Goal: Task Accomplishment & Management: Complete application form

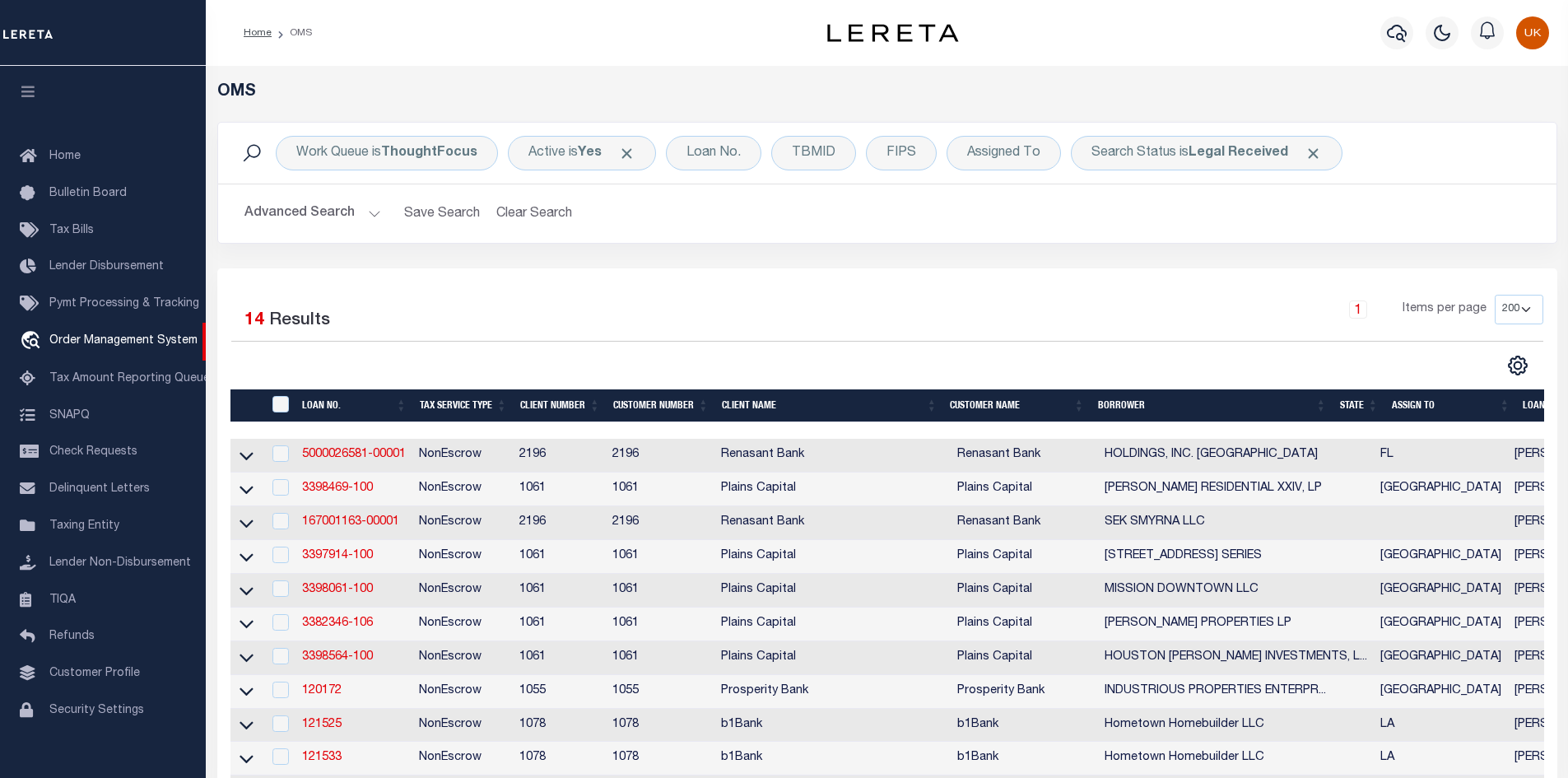
select select "200"
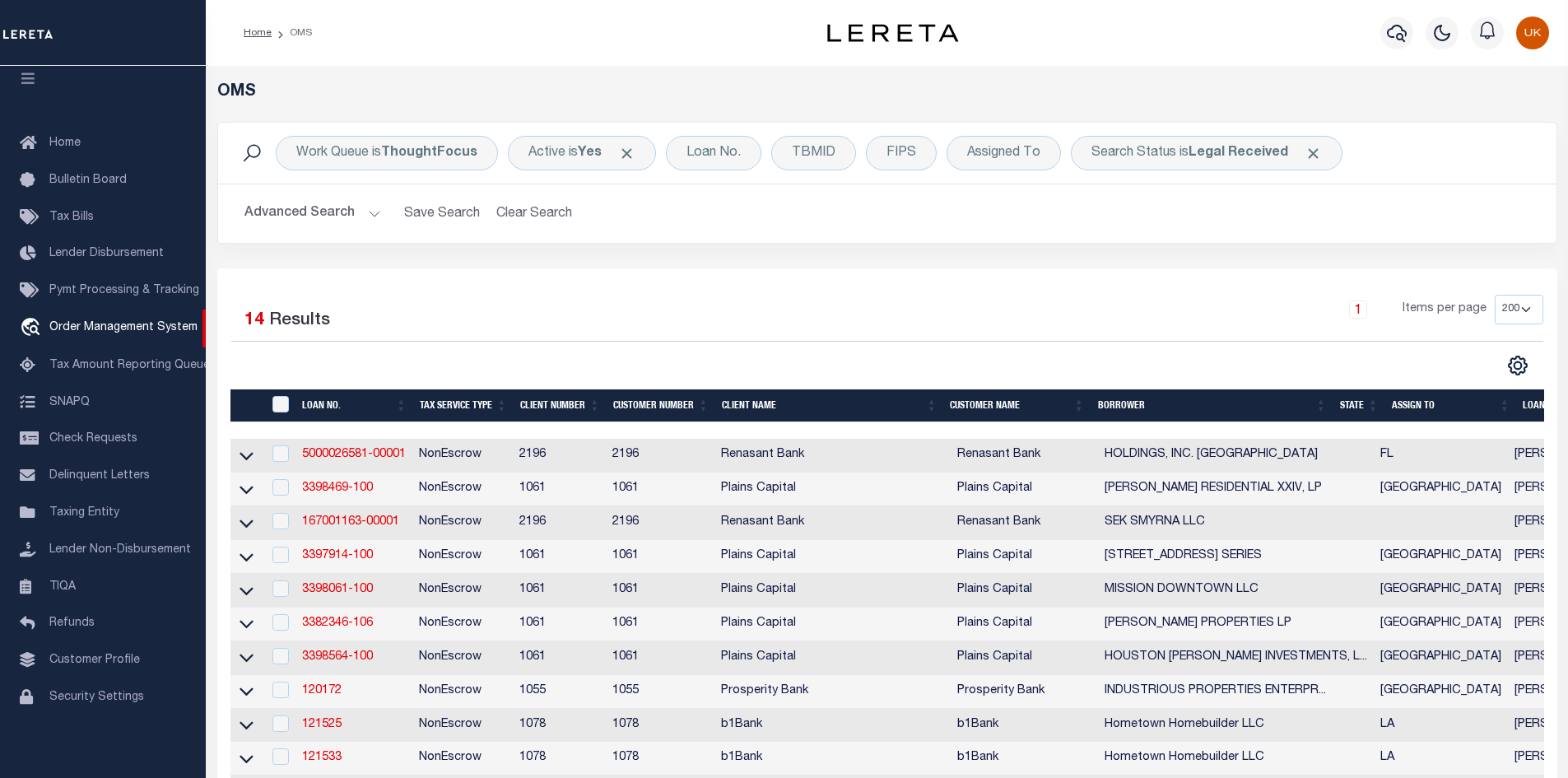
scroll to position [247, 0]
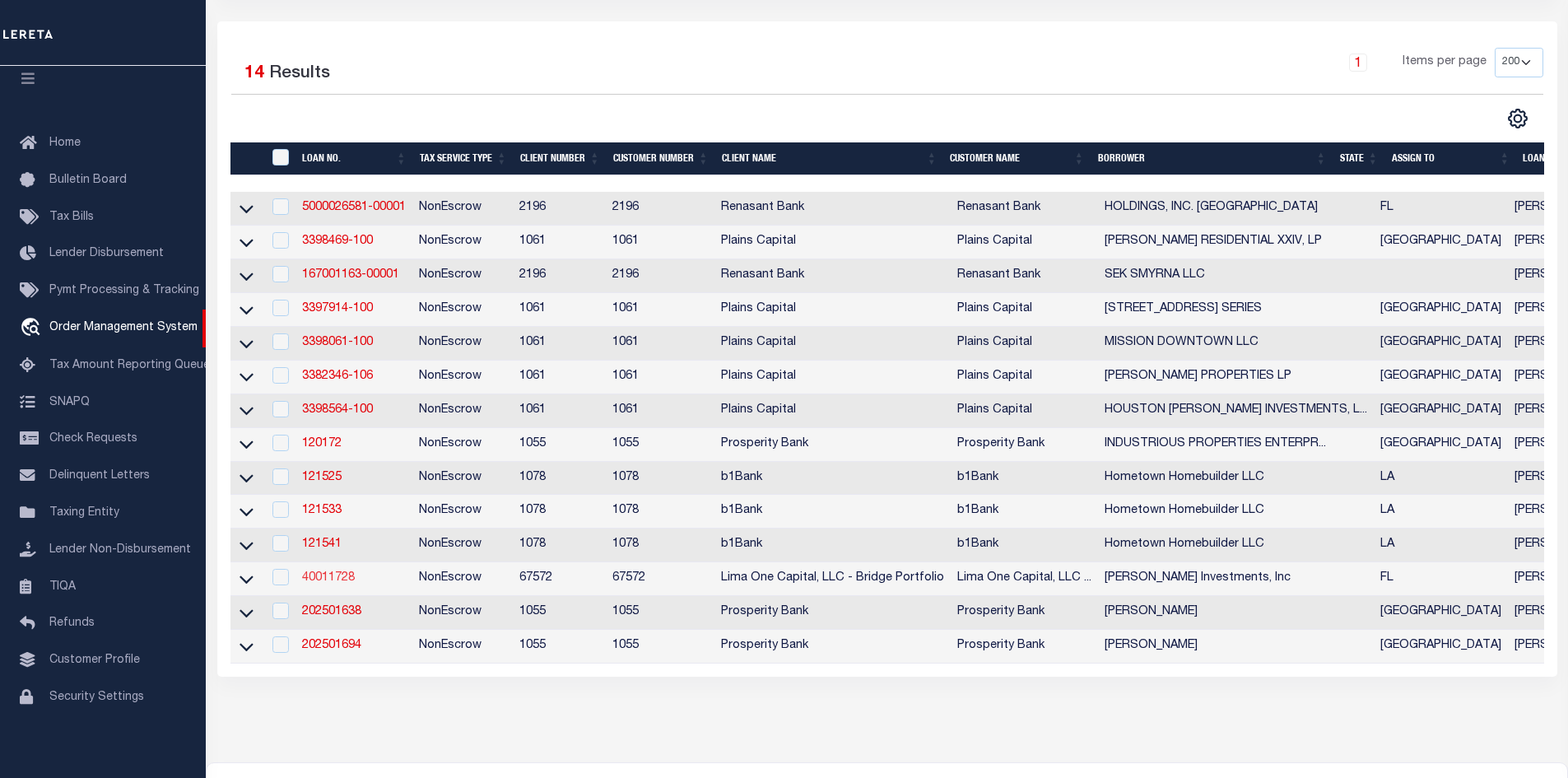
click at [340, 584] on link "40011728" at bounding box center [329, 578] width 52 height 12
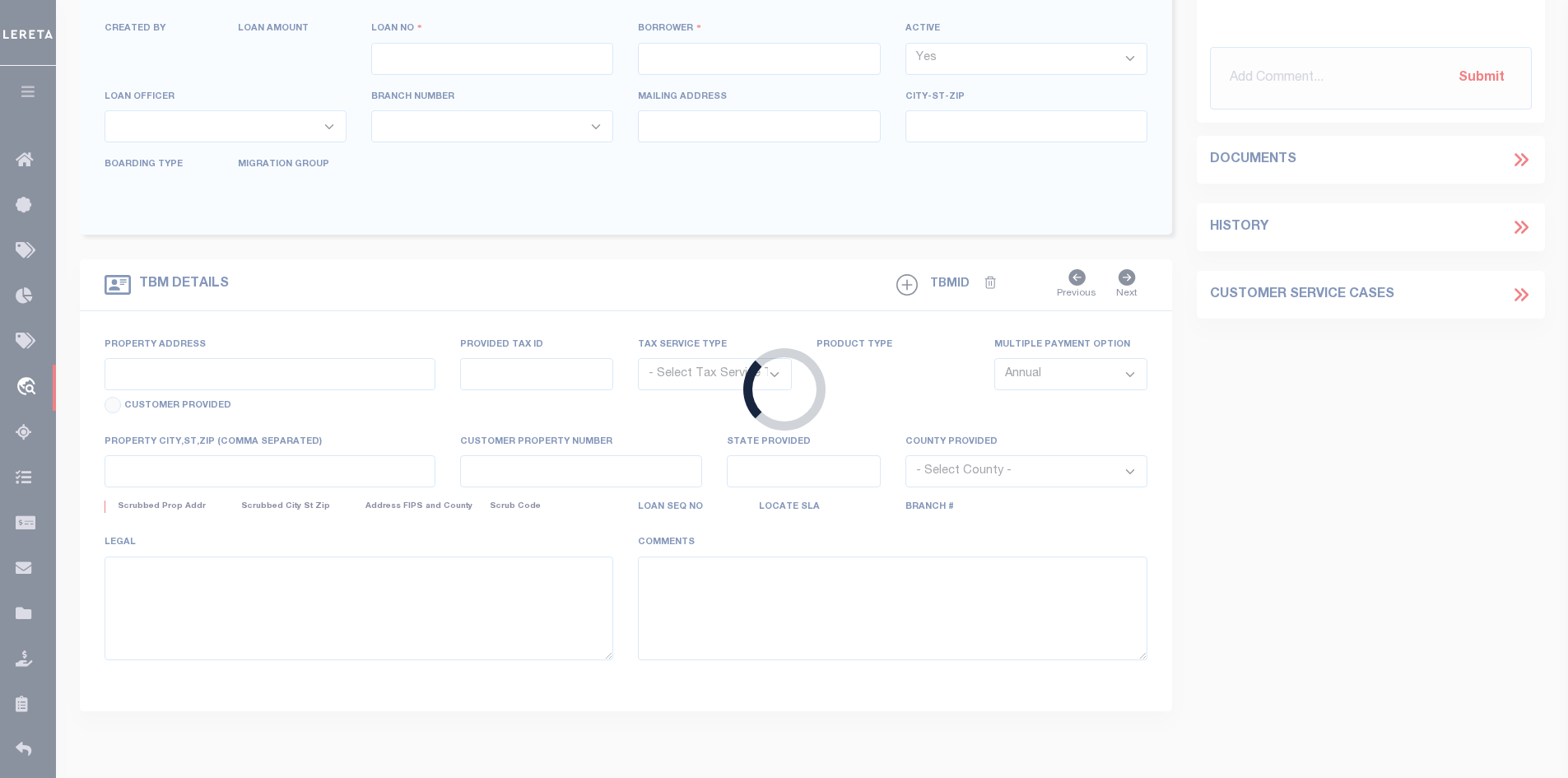
type input "40011728"
type input "[PERSON_NAME] Investments, Inc"
select select
type input "[STREET_ADDRESS]"
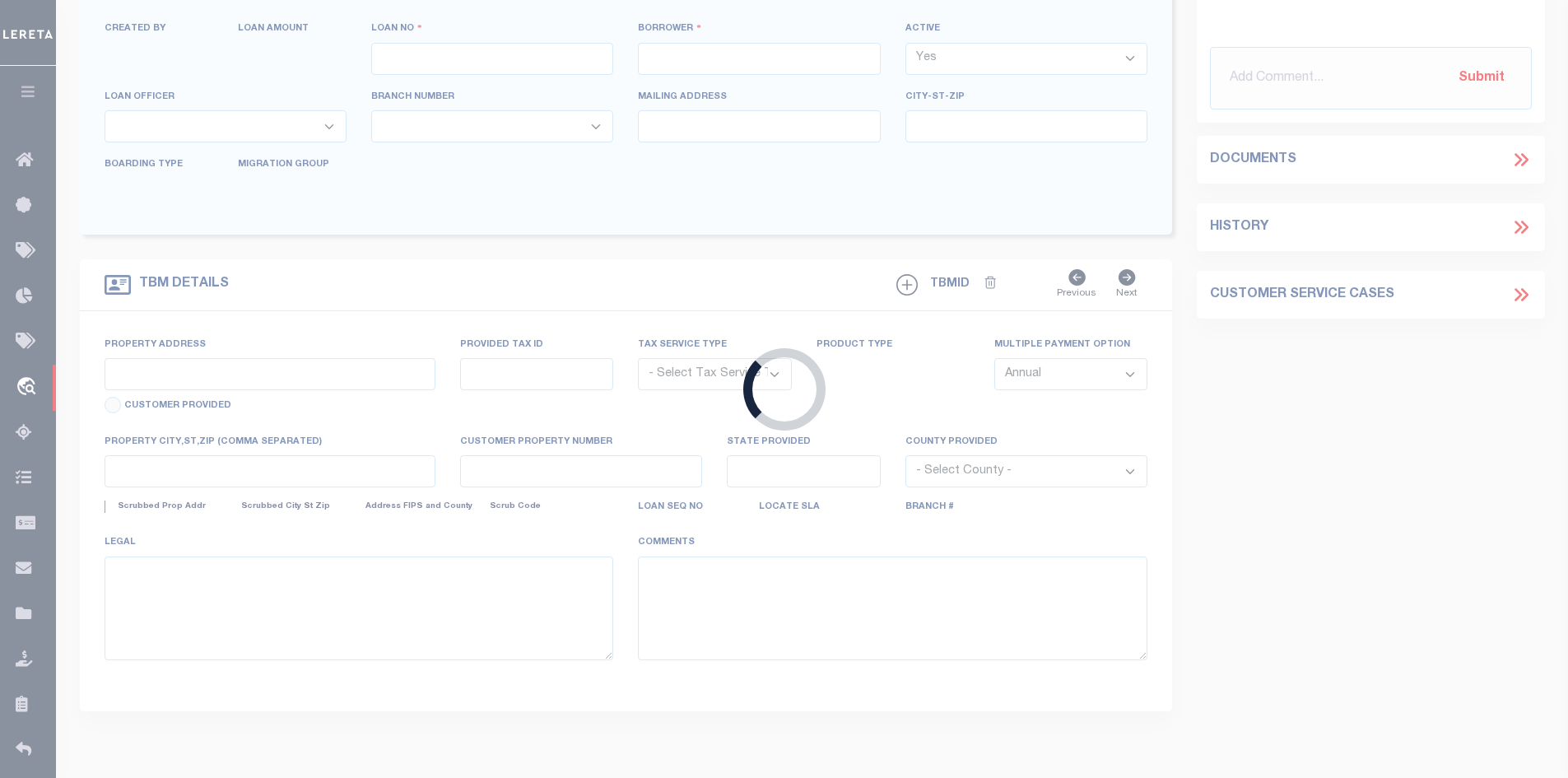
type input "[GEOGRAPHIC_DATA]"
select select
select select "NonEscrow"
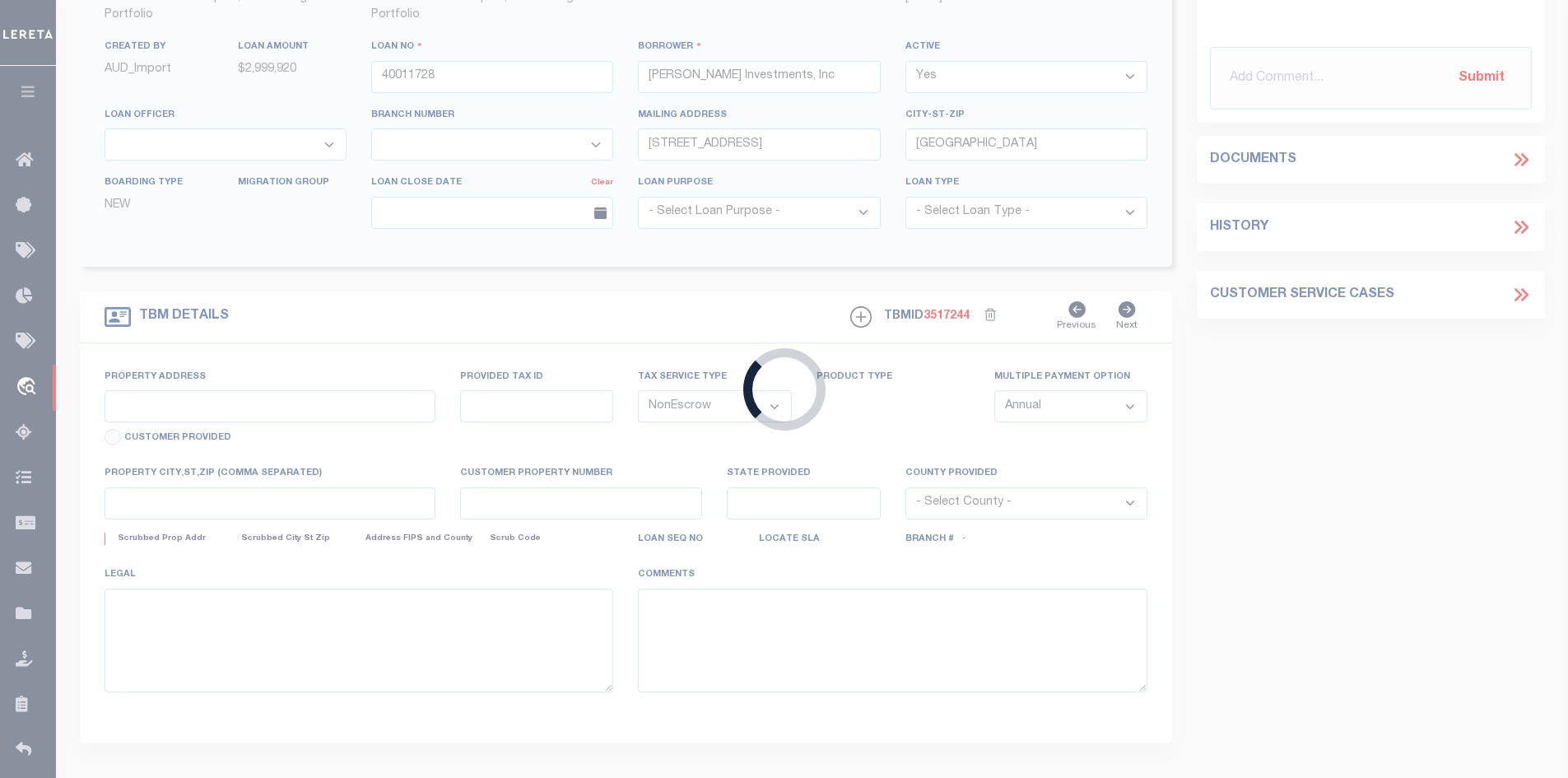
scroll to position [52, 0]
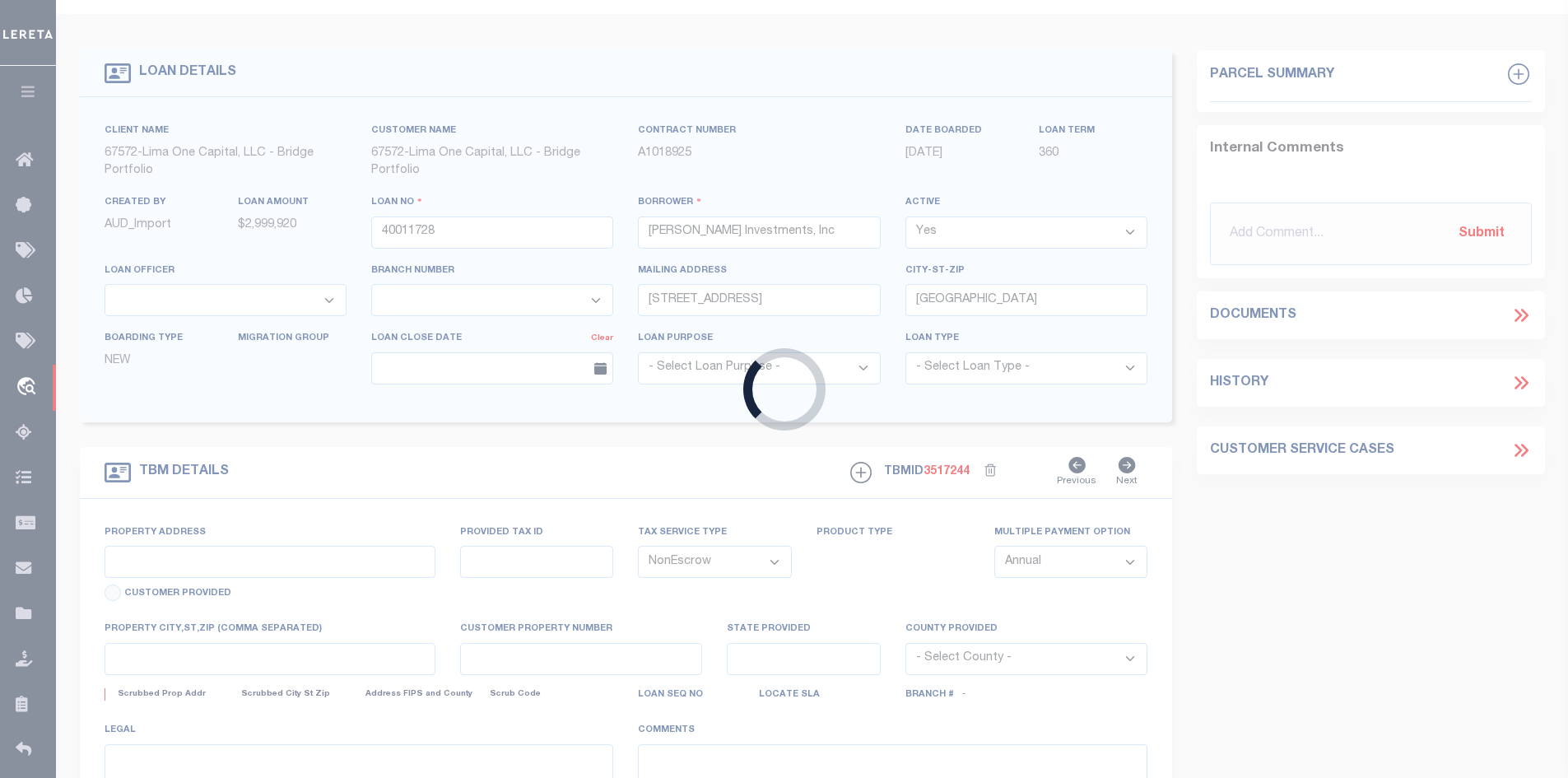
select select "164236"
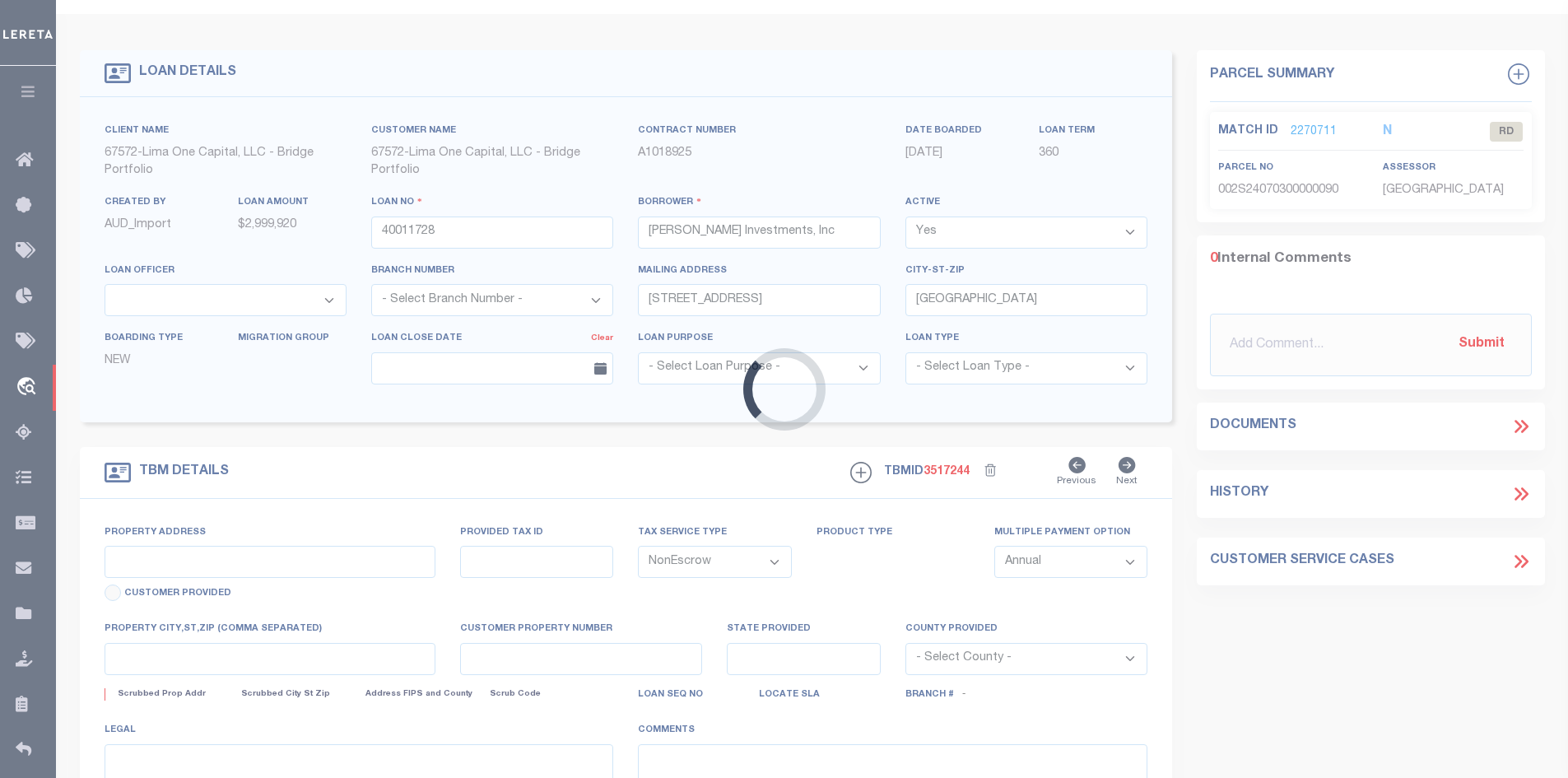
select select "26298"
type input "Lot 3 Gulf Breeze Ct"
type input "00-2S-24-1288-0000-0040"
select select
type input "Destin FL 32541"
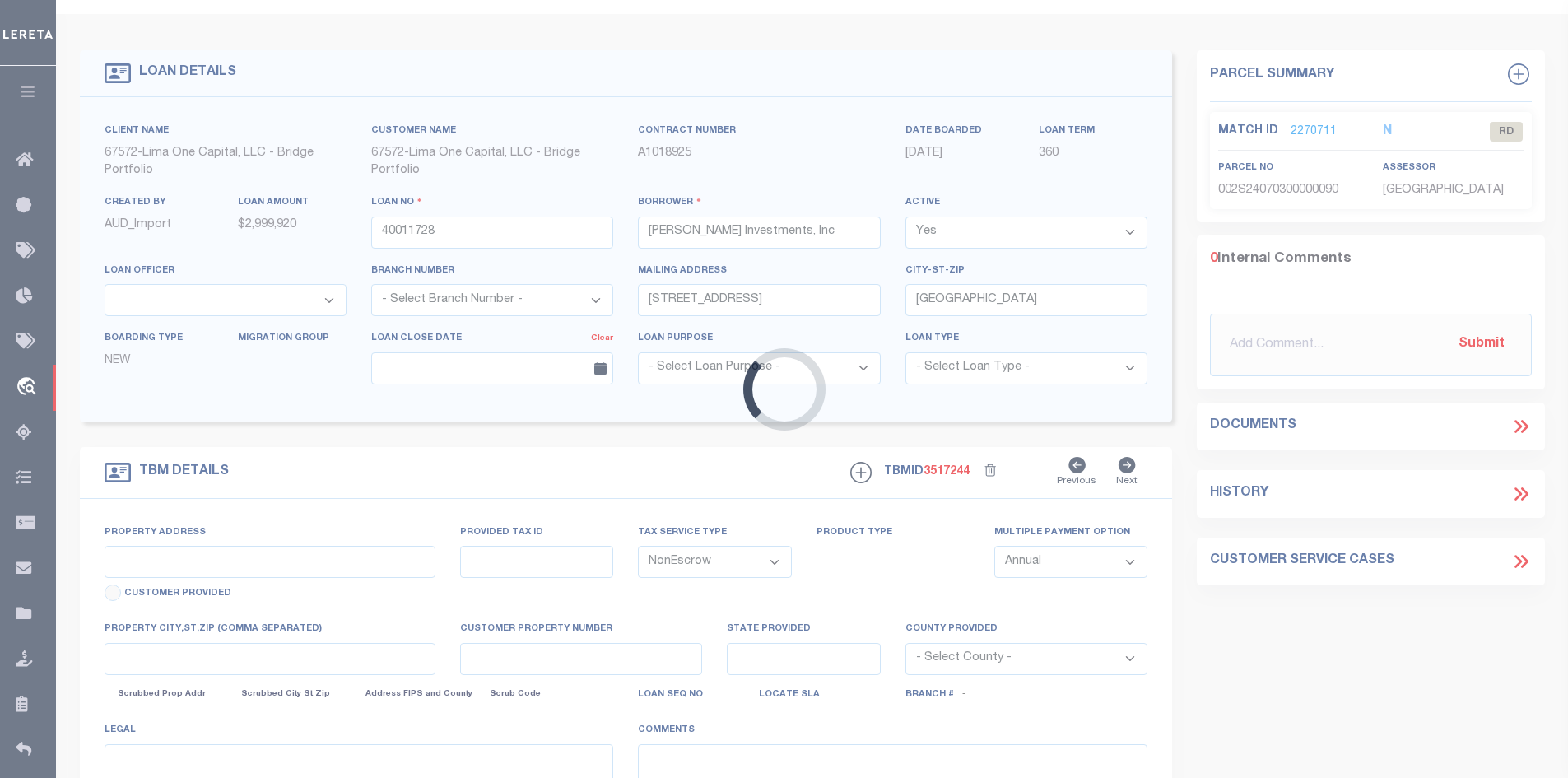
type input "40011728-2"
type input "FL"
select select
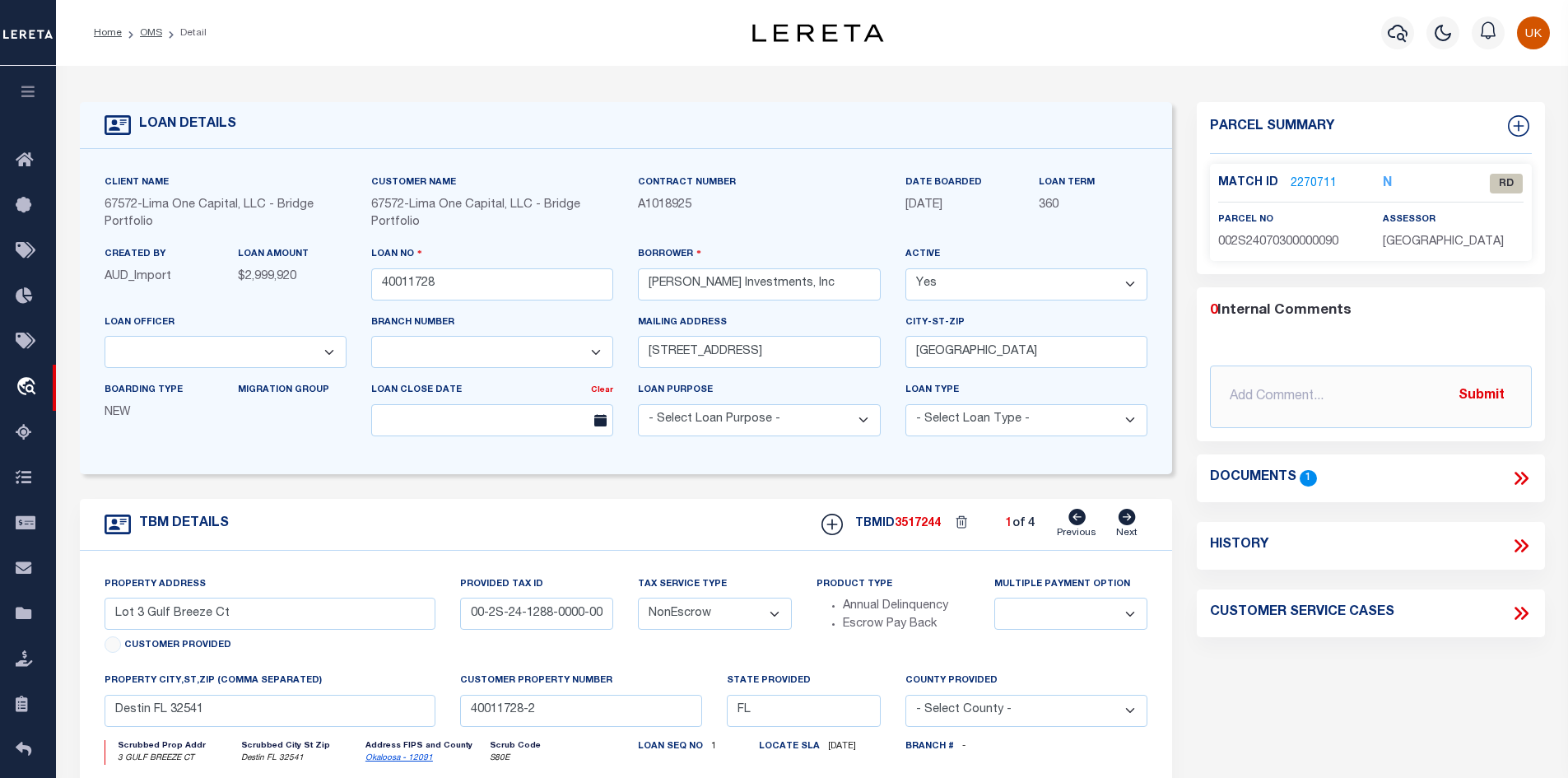
click at [1124, 519] on icon at bounding box center [1127, 516] width 17 height 16
type input "Lot 2 Gulf Breeze Ct"
type input "00-2S-24-1288-0000-0030"
select select
type input "40011728-1"
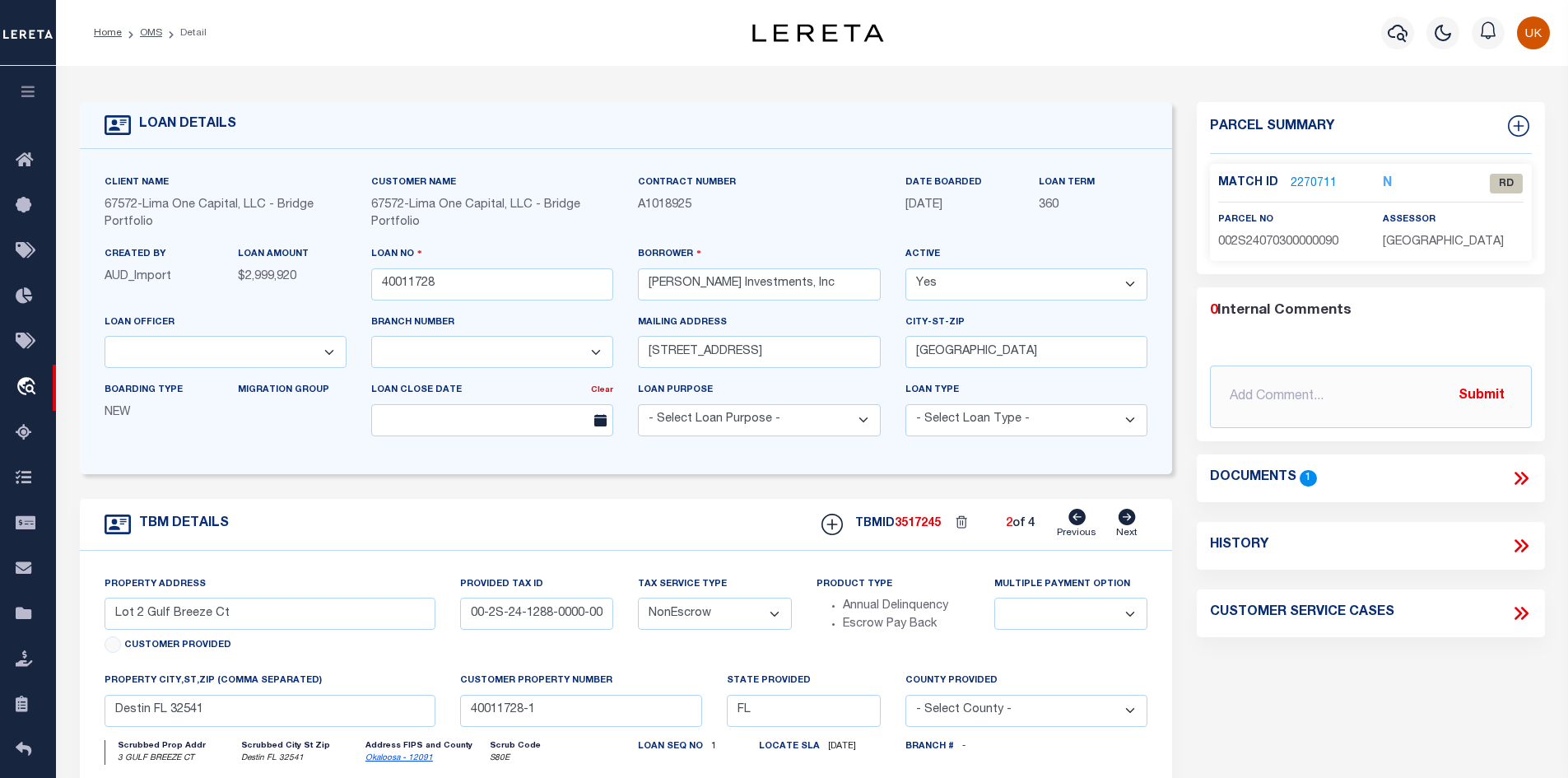
select select
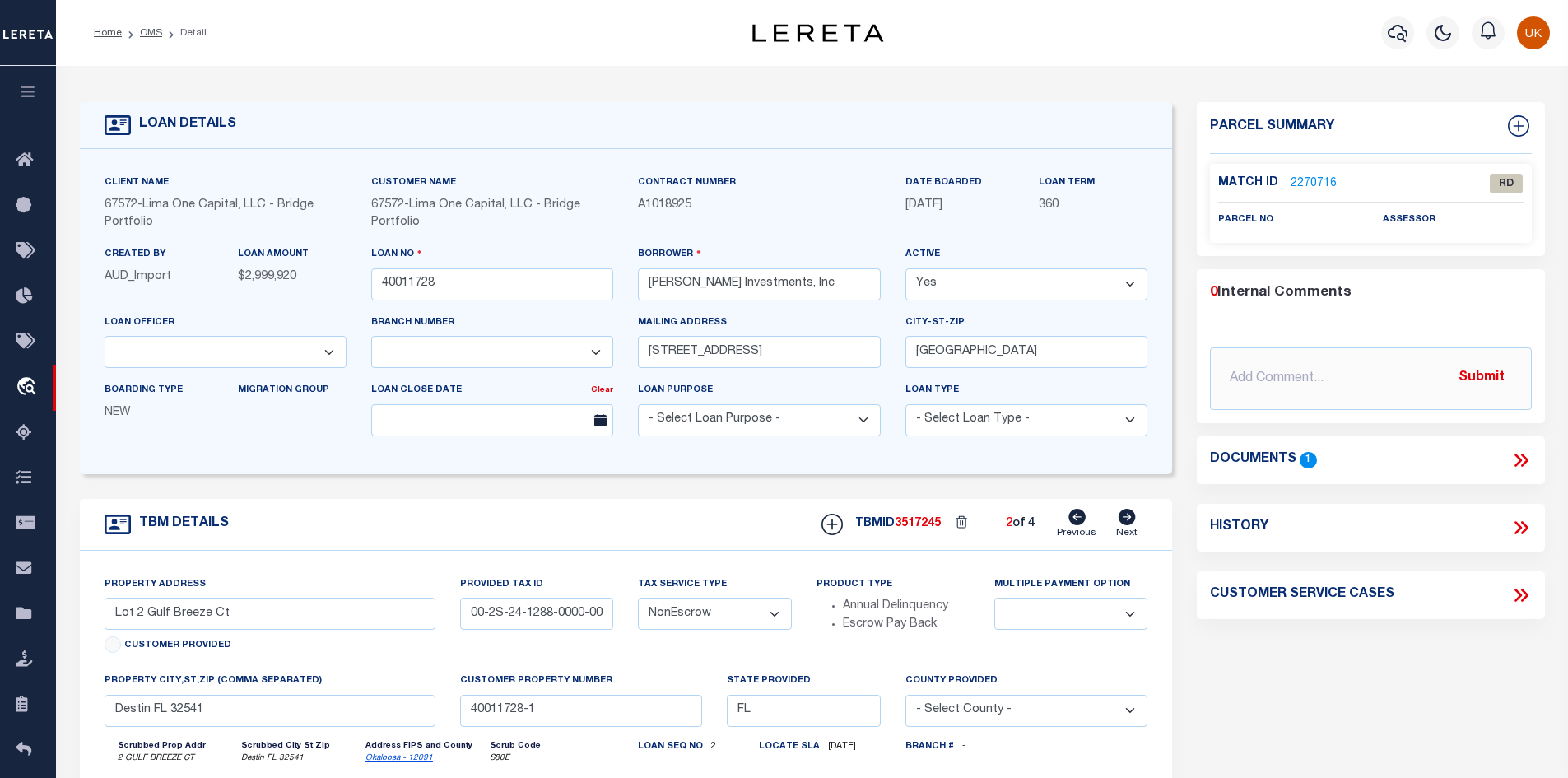
click at [1124, 519] on icon at bounding box center [1127, 516] width 17 height 16
type input "Lot 1 Gulf Breeze Ct"
type input "00-2S-24-1288-0000-0010"
select select
type input "40011728-4"
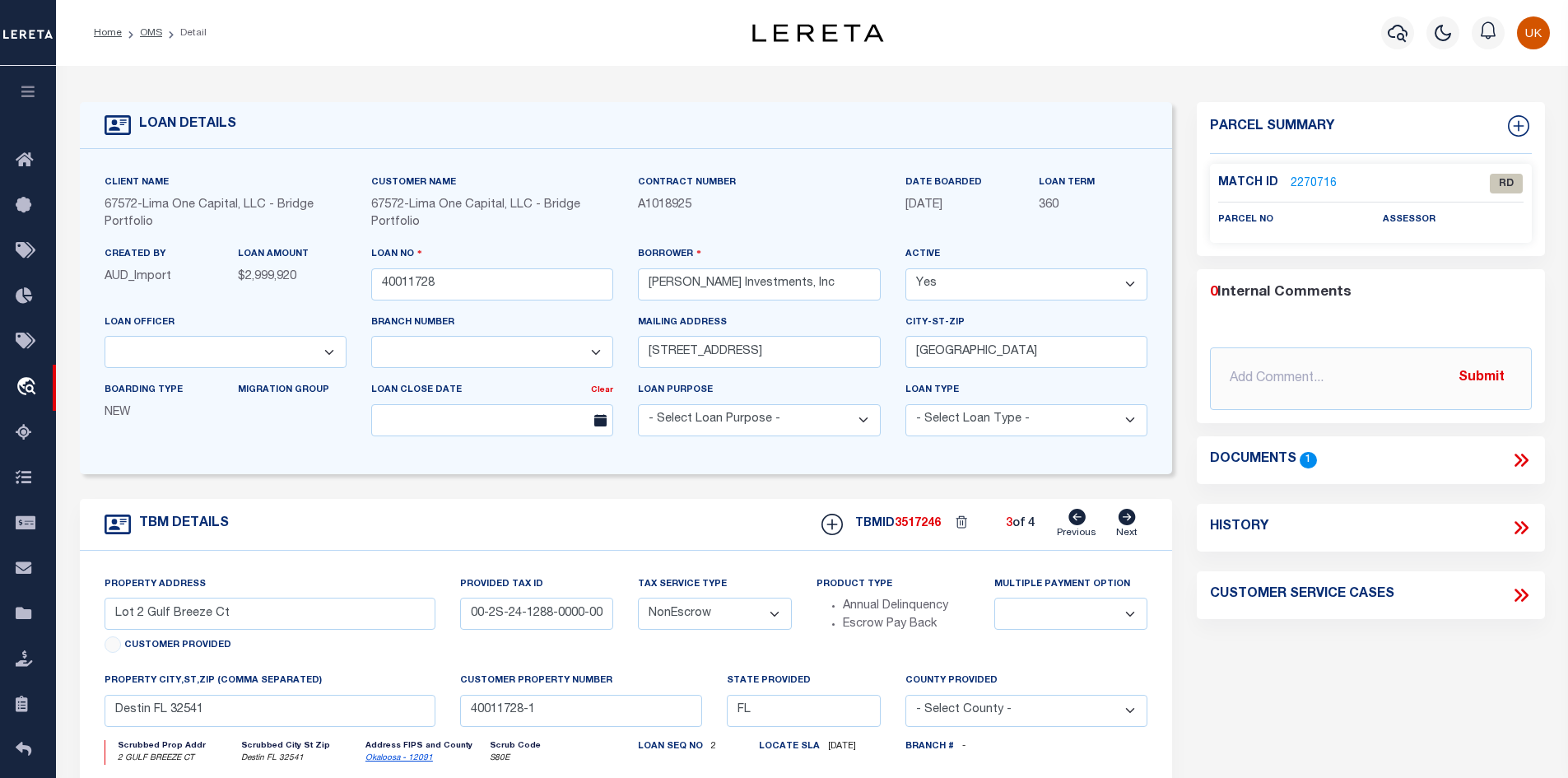
select select
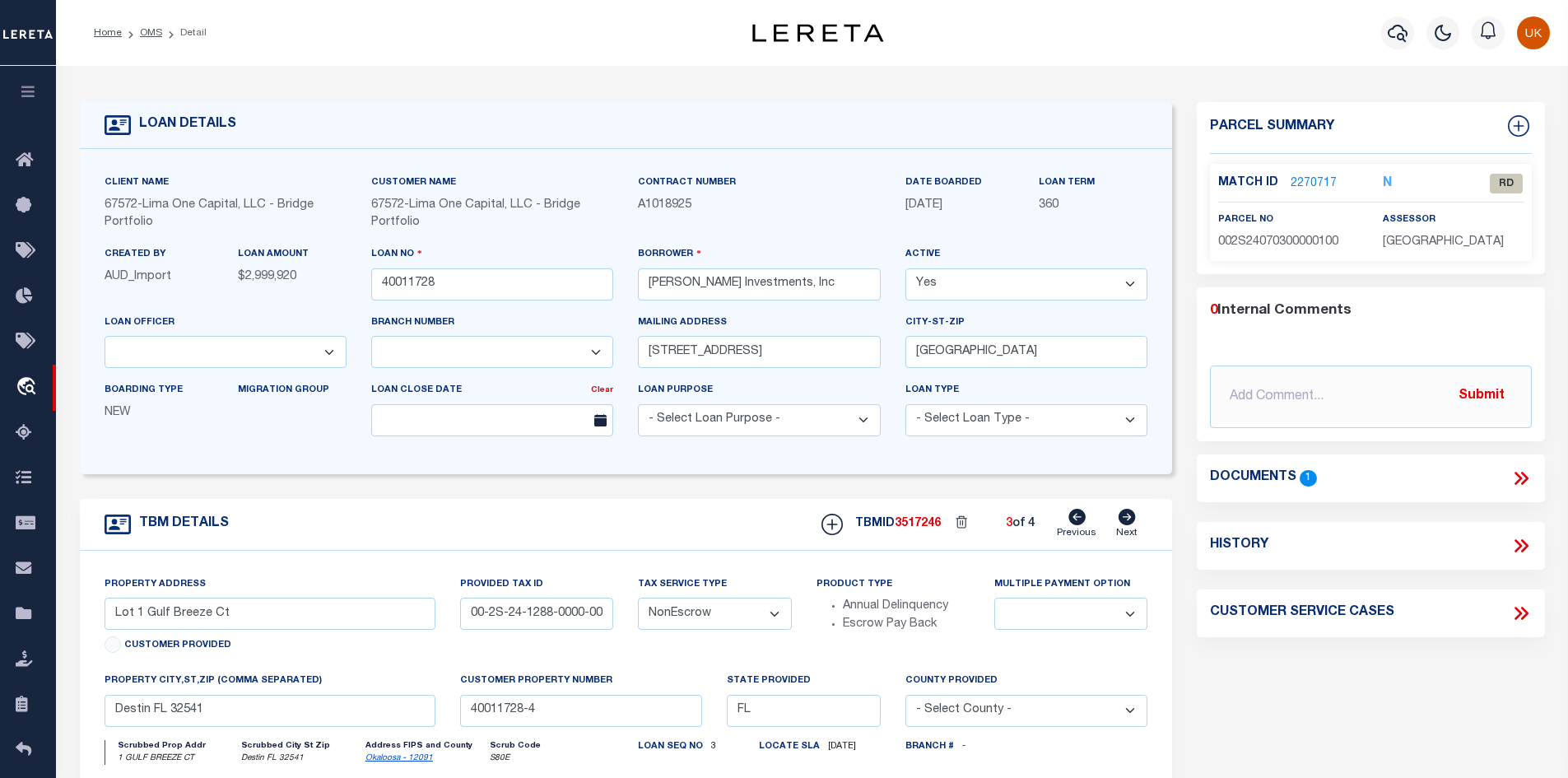
click at [1124, 519] on icon at bounding box center [1127, 516] width 17 height 16
type input "Lot 4 Gulf Breeze Ct"
type input "00-2S-24-1288-00000-0050"
select select
type input "40011728-3"
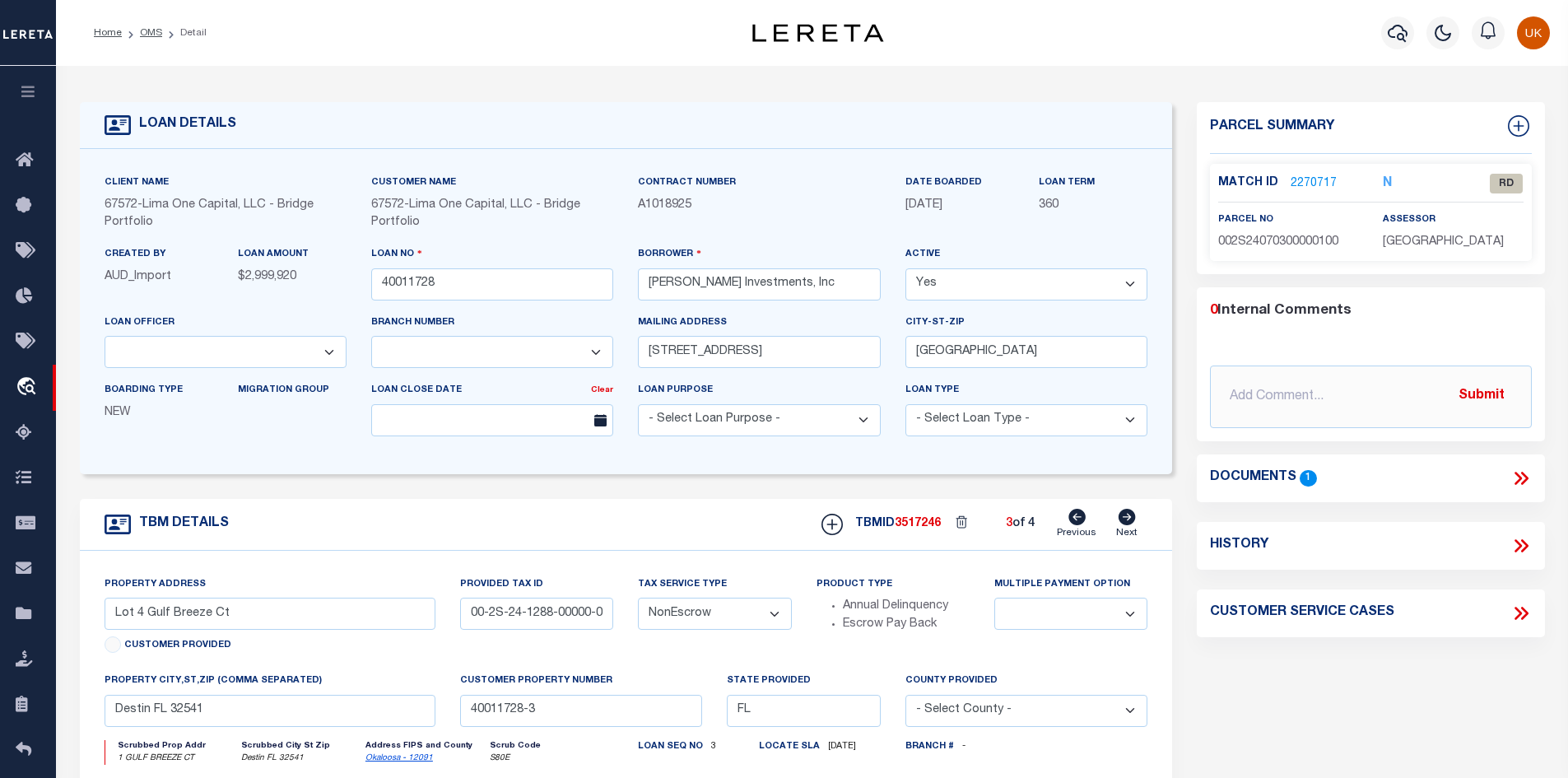
select select
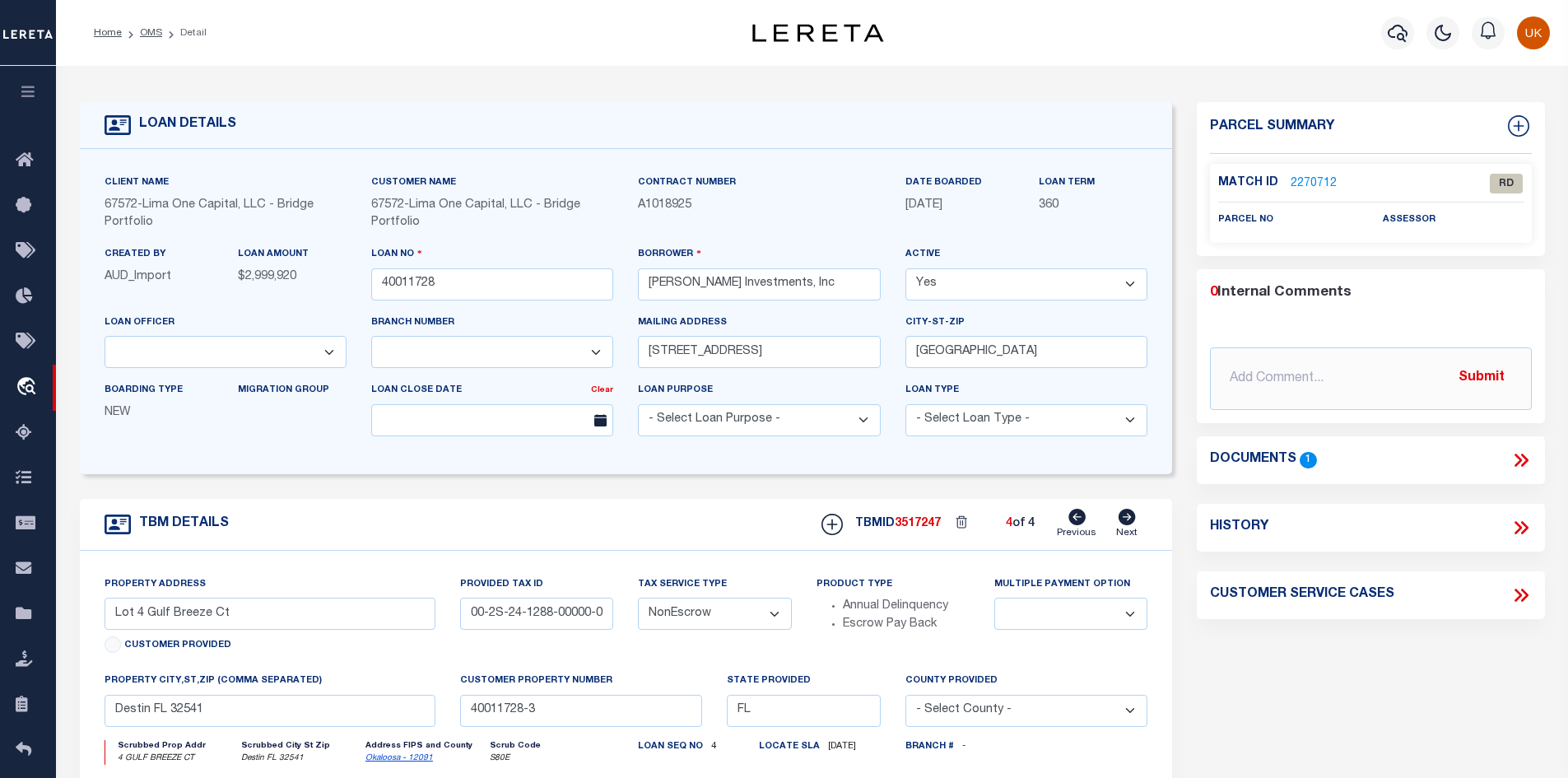
click at [1081, 524] on icon at bounding box center [1077, 516] width 17 height 16
type input "Lot 1 Gulf Breeze Ct"
type input "00-2S-24-1288-0000-0010"
select select
type input "40011728-4"
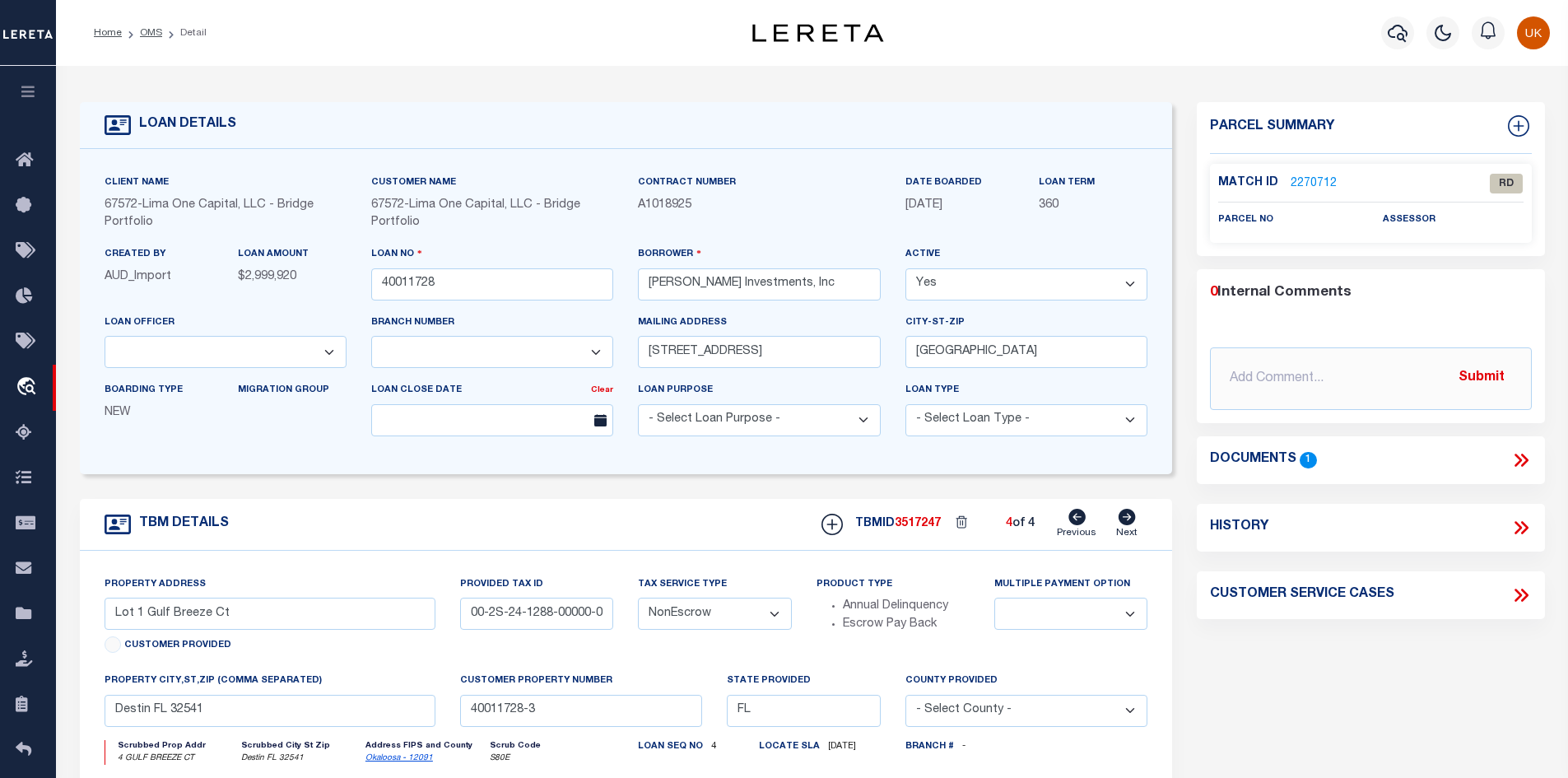
select select
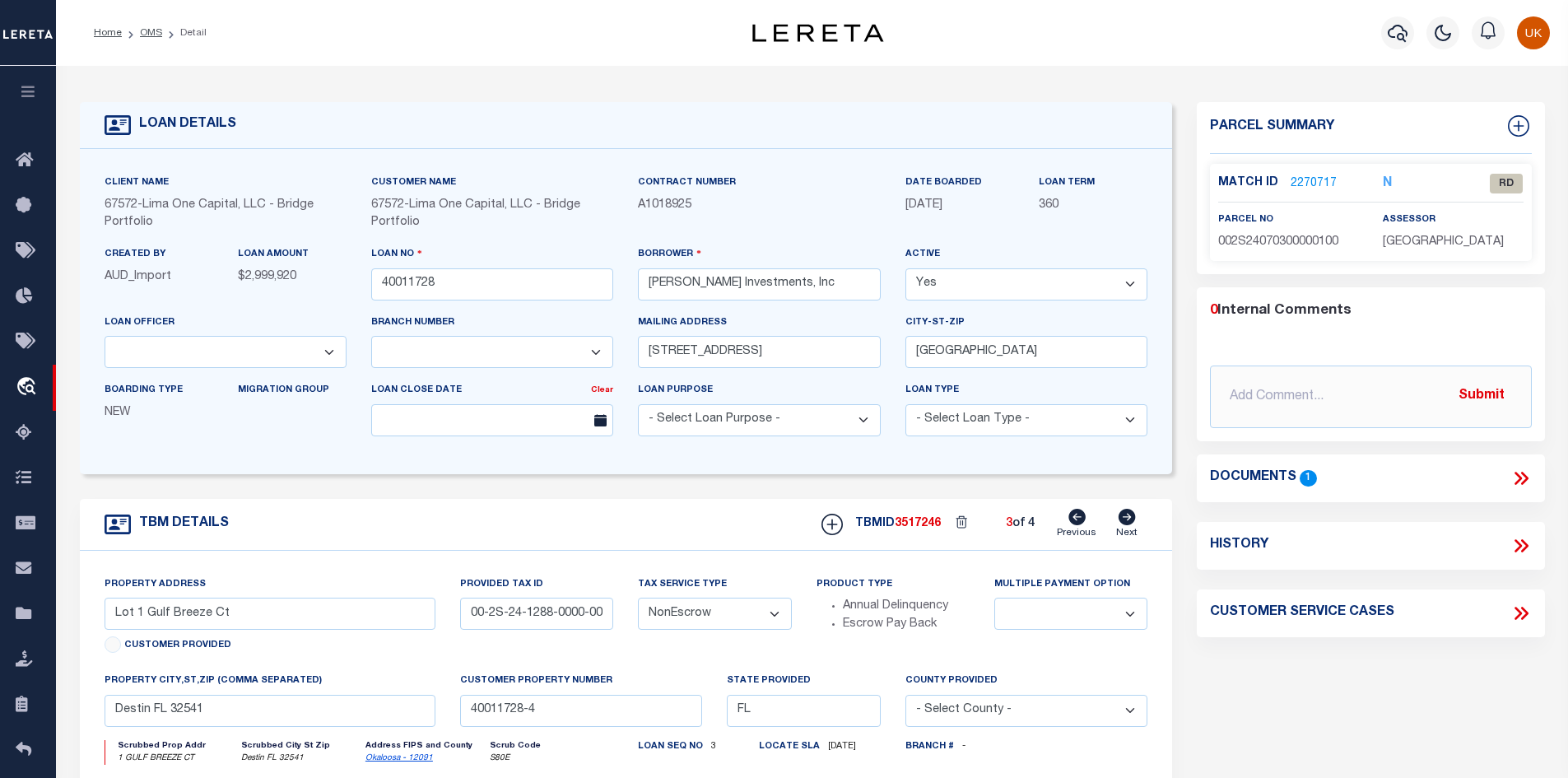
click at [1081, 524] on icon at bounding box center [1077, 516] width 17 height 16
type input "Lot 2 Gulf Breeze Ct"
type input "00-2S-24-1288-0000-0030"
select select
type input "40011728-1"
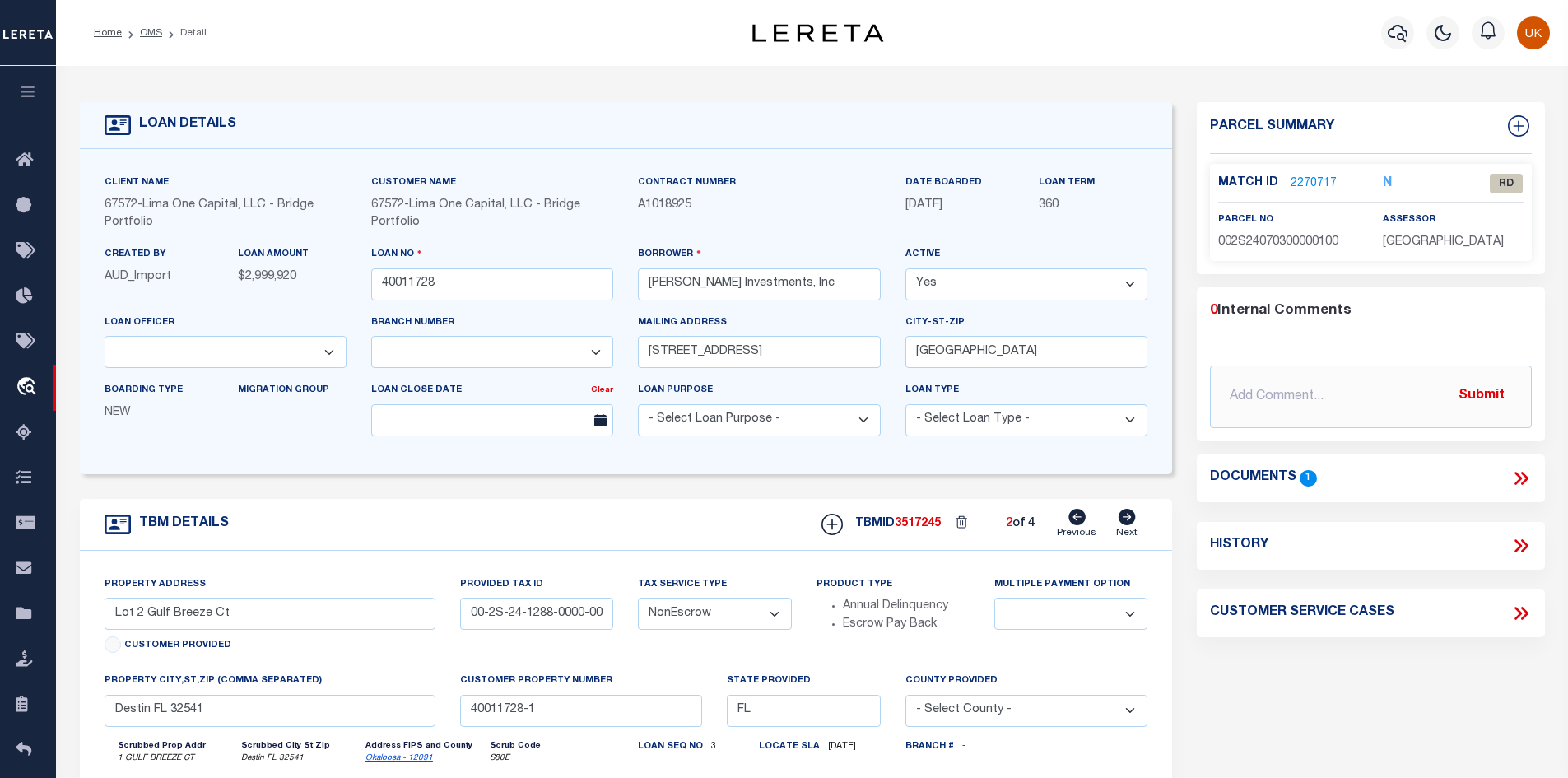
select select
click at [1081, 524] on icon at bounding box center [1077, 516] width 17 height 16
type input "Lot 3 Gulf Breeze Ct"
type input "00-2S-24-1288-0000-0040"
select select
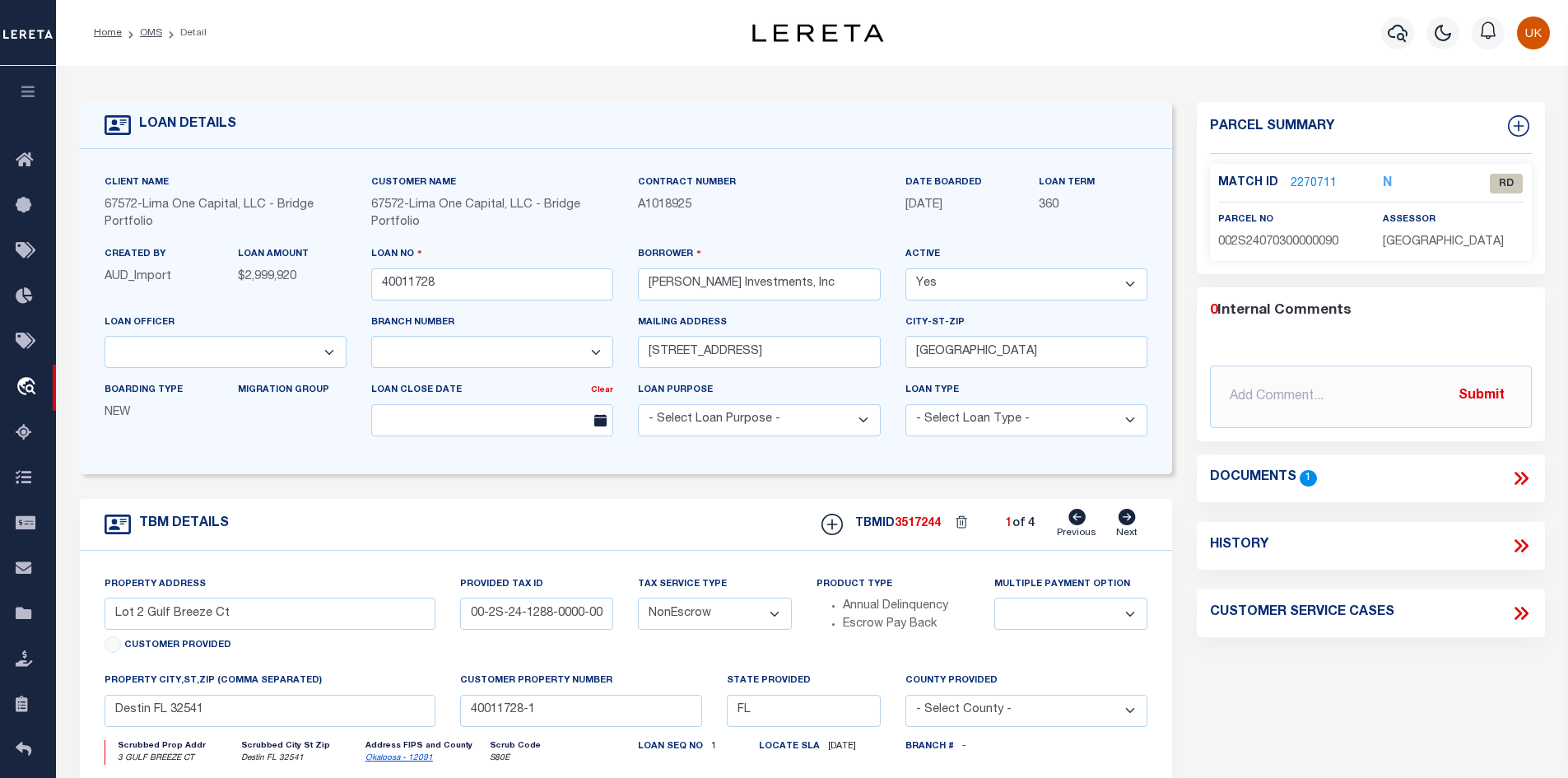
type input "40011728-2"
select select
click at [1081, 524] on icon at bounding box center [1077, 516] width 17 height 16
click at [1309, 180] on link "2270711" at bounding box center [1314, 184] width 46 height 17
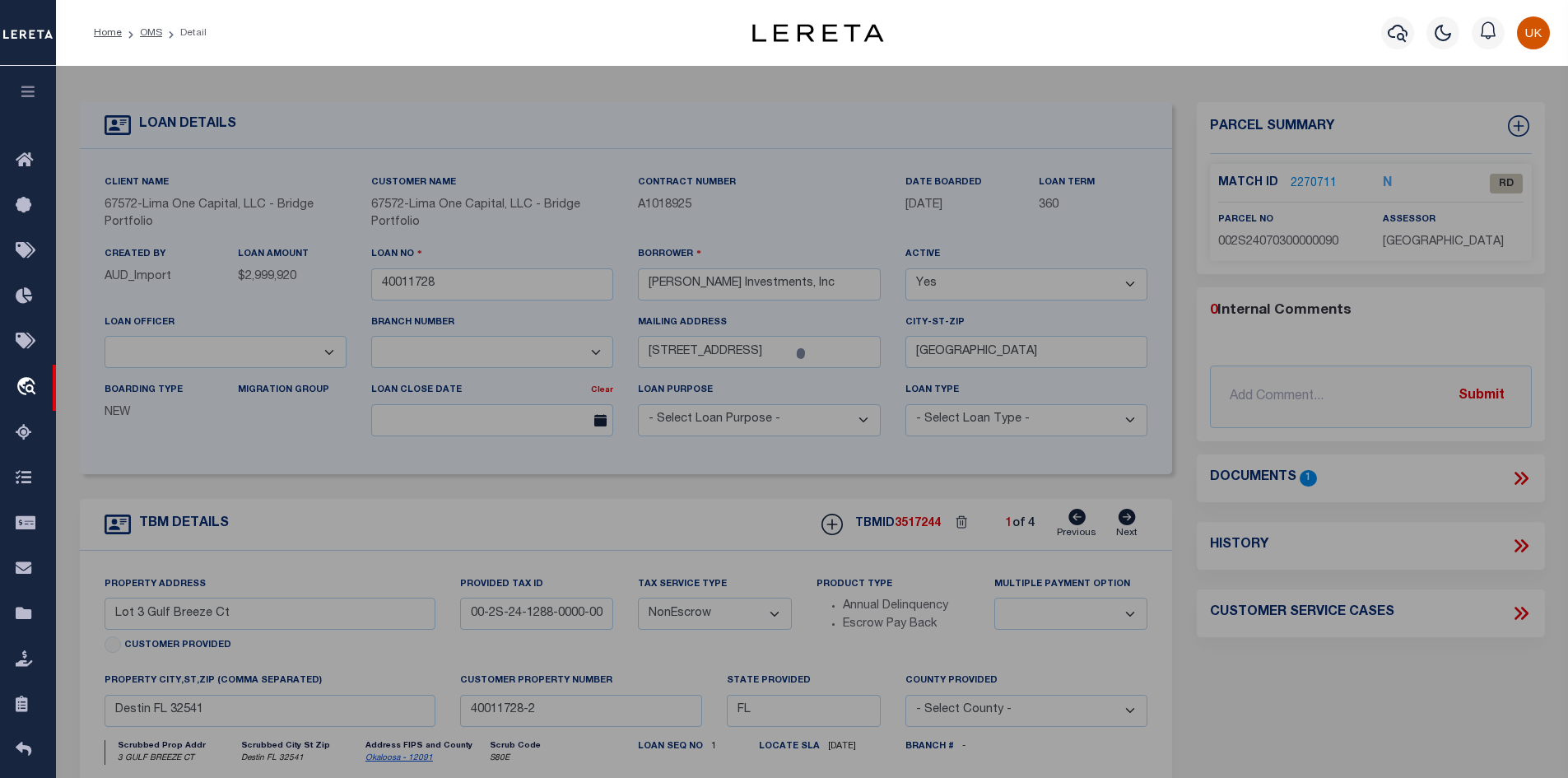
checkbox input "false"
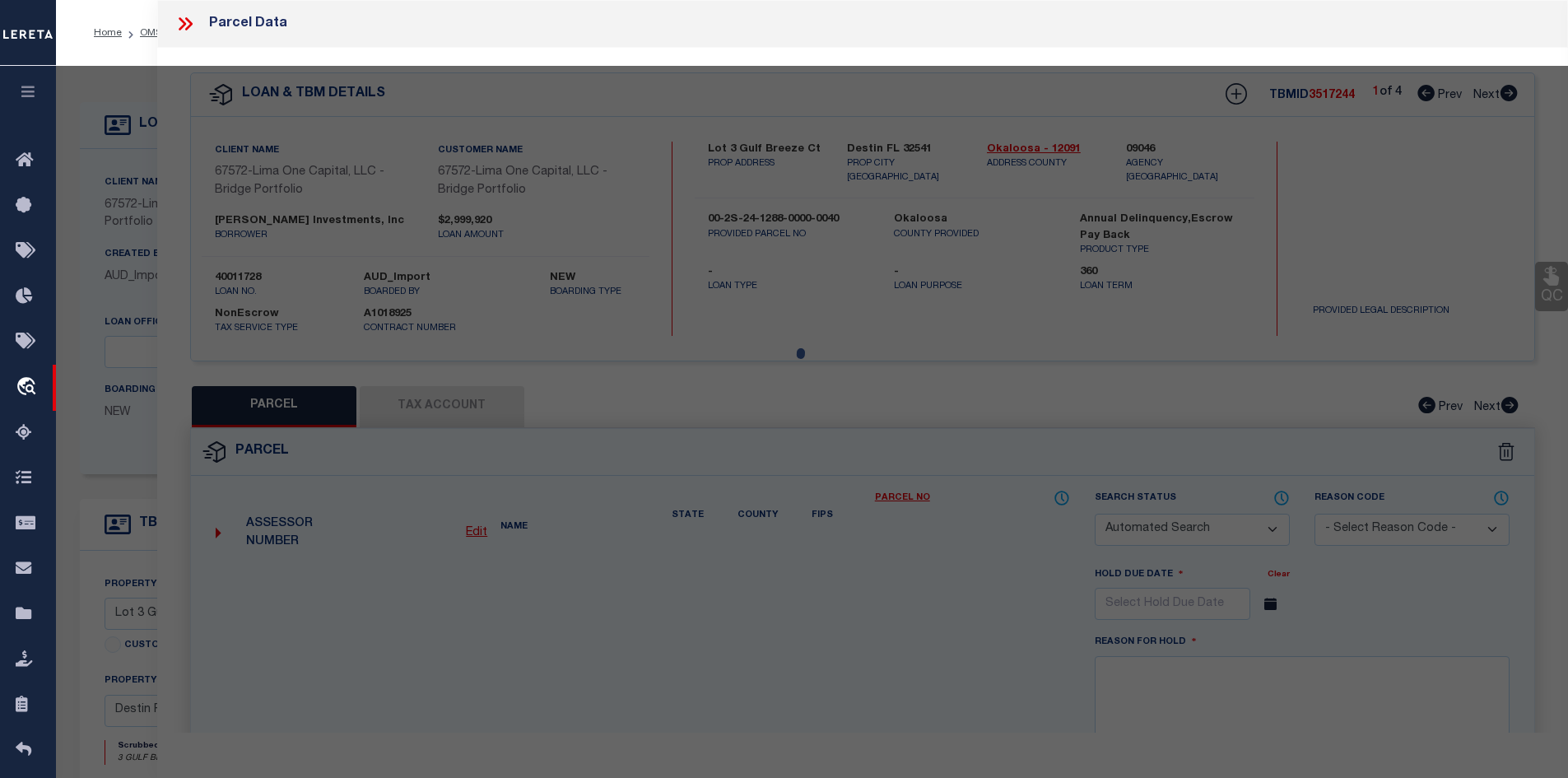
select select "RD"
type input "[PERSON_NAME] [PERSON_NAME]"
select select "ATL"
select select "ADD"
type input "3 GULF BREEZE CT"
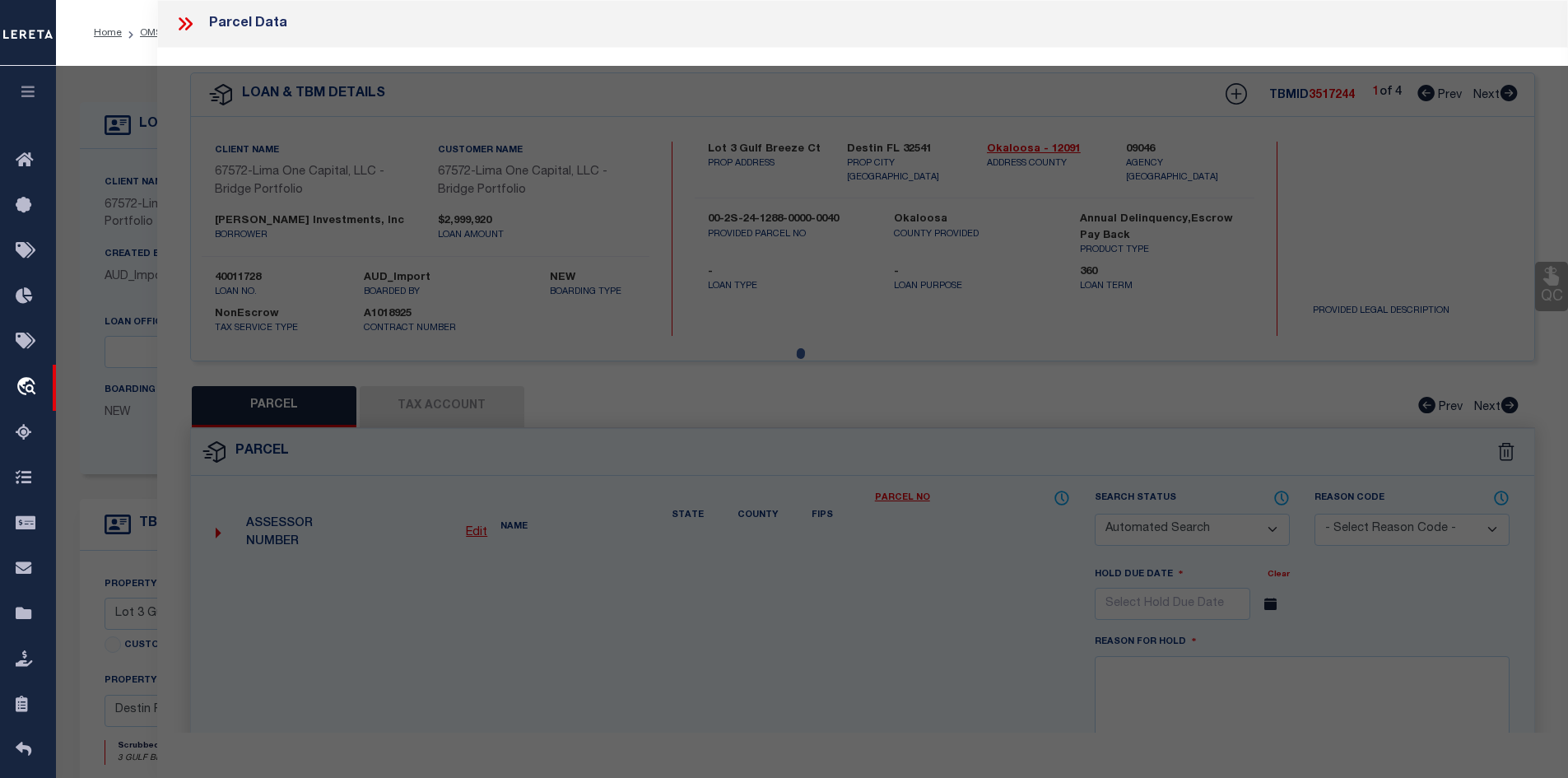
checkbox input "false"
type input "DESTIN, FL 32541"
type textarea "EAST PASS T/H AMEND UNIT 9"
type textarea "Document uploaded that satisfies a legal requirement, changing from [GEOGRAPHIC…"
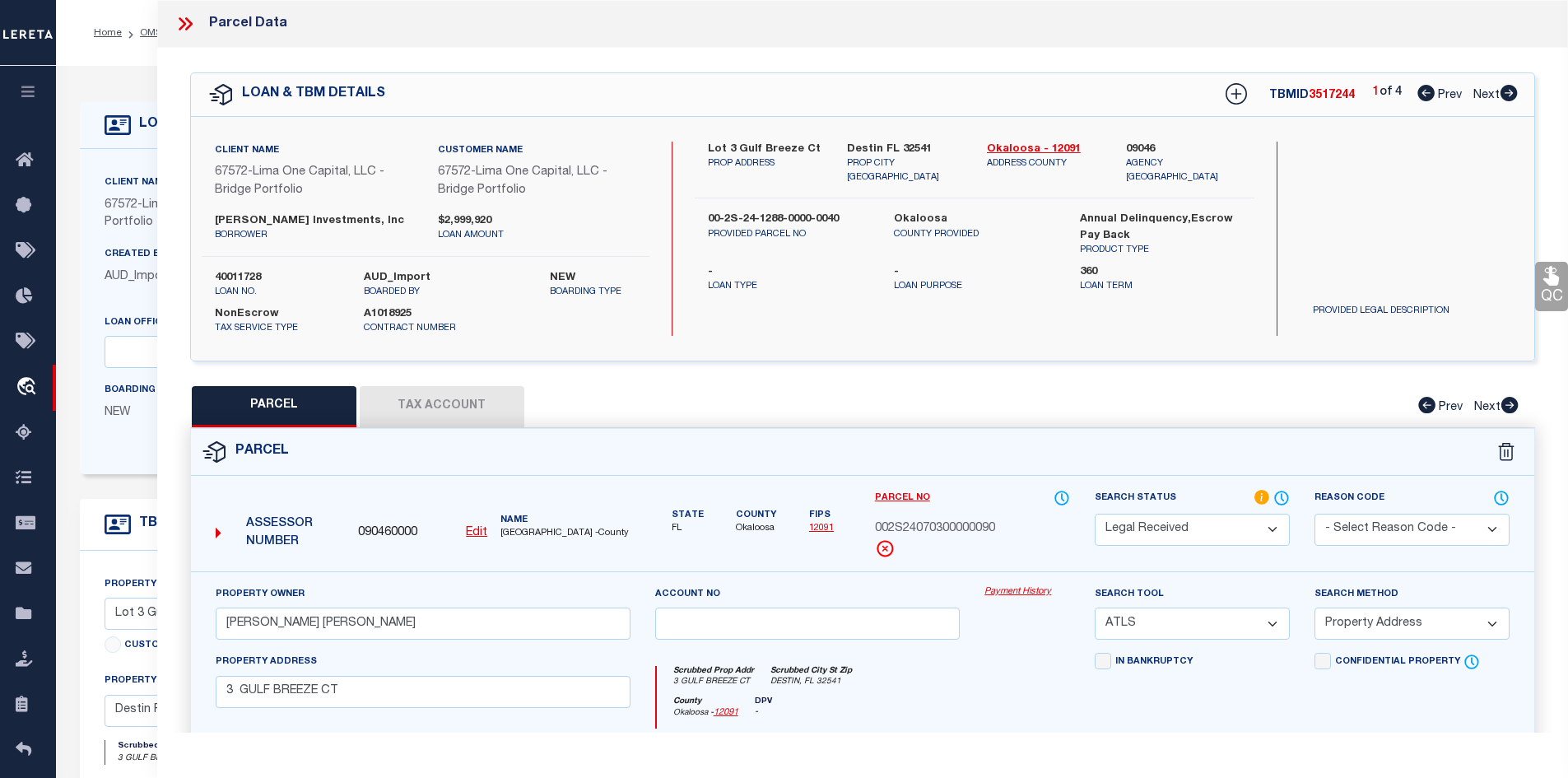
scroll to position [247, 0]
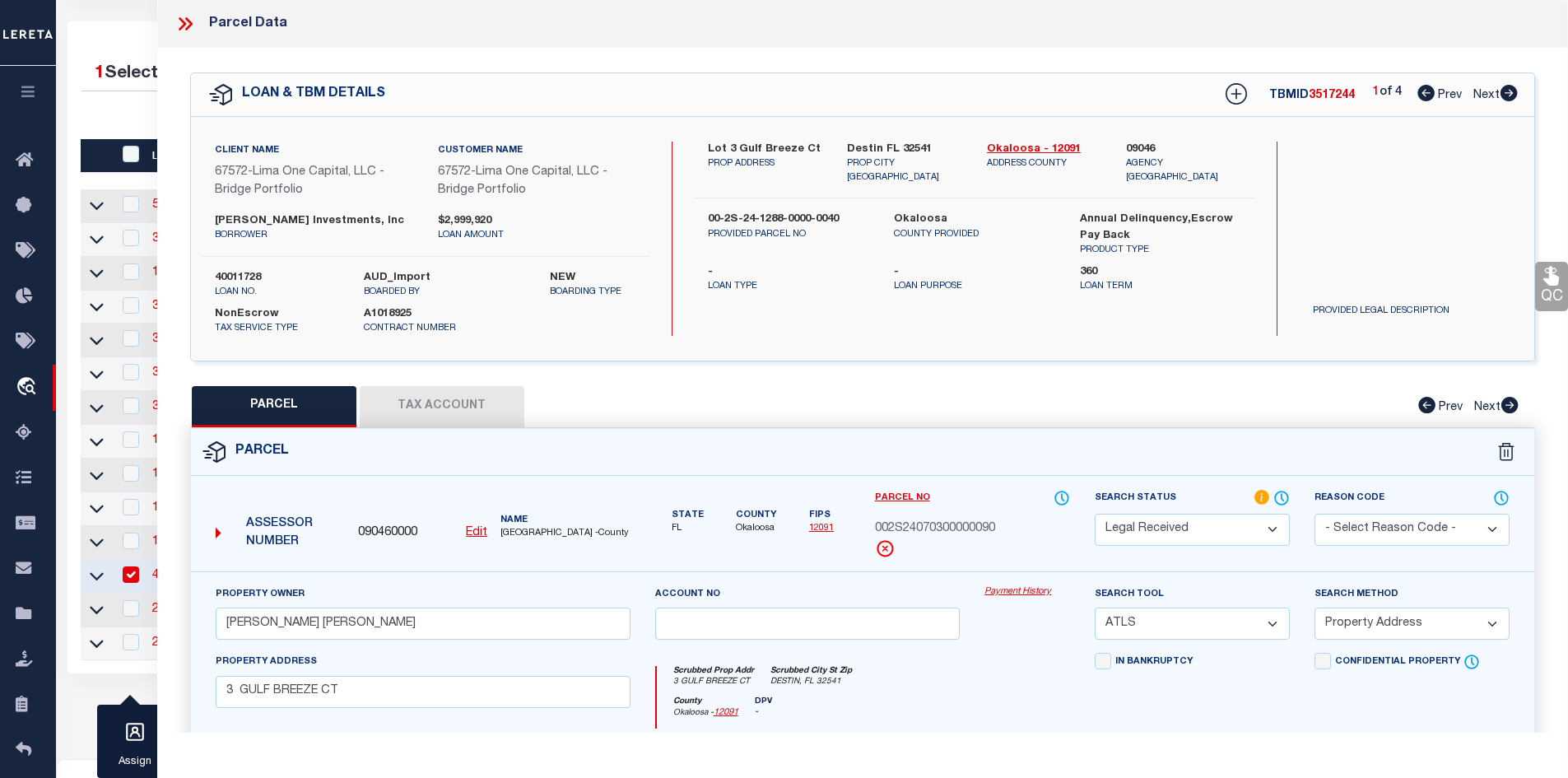
click at [184, 19] on icon at bounding box center [185, 24] width 21 height 21
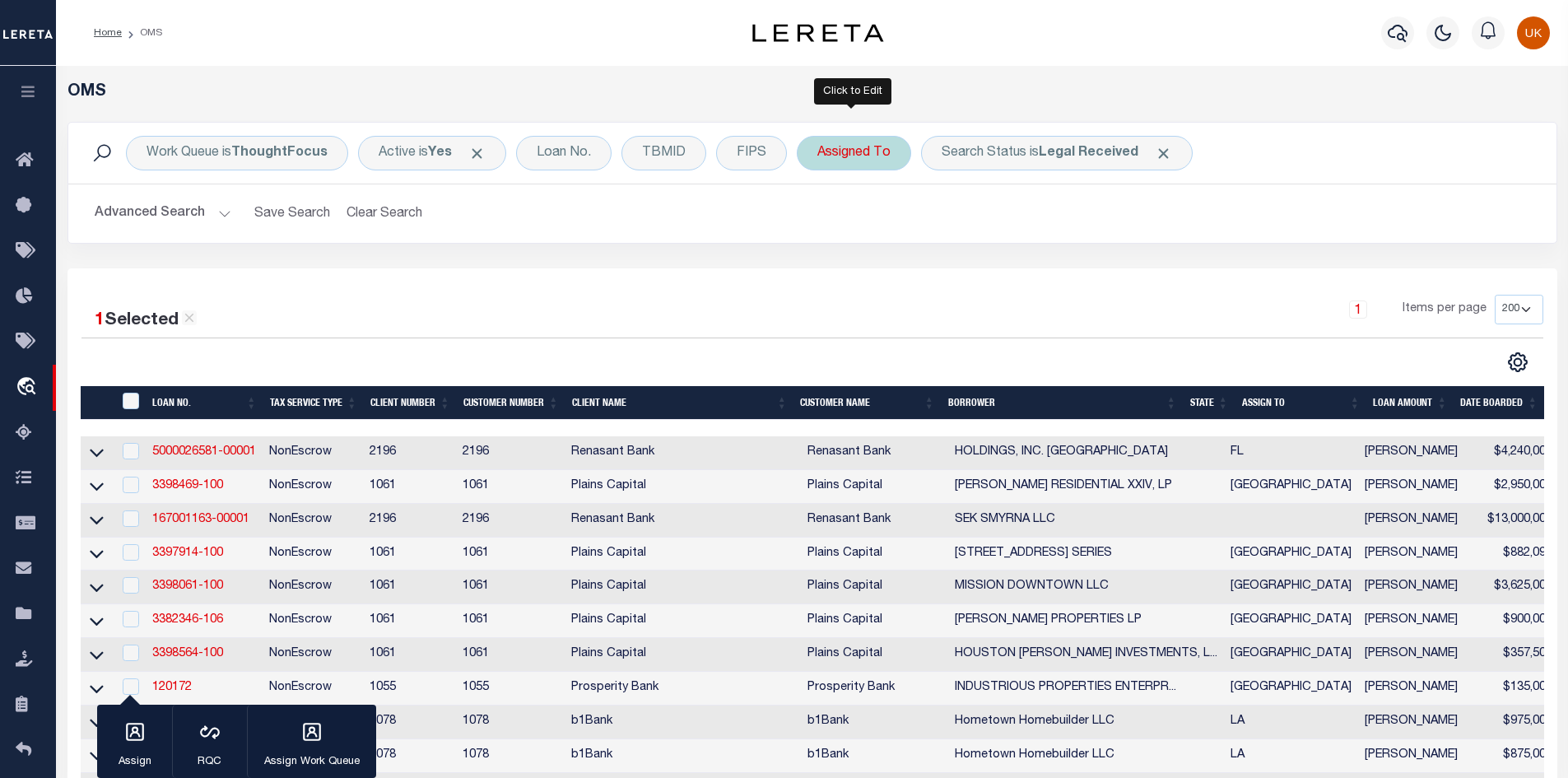
click at [886, 165] on div "Assigned To" at bounding box center [853, 153] width 114 height 35
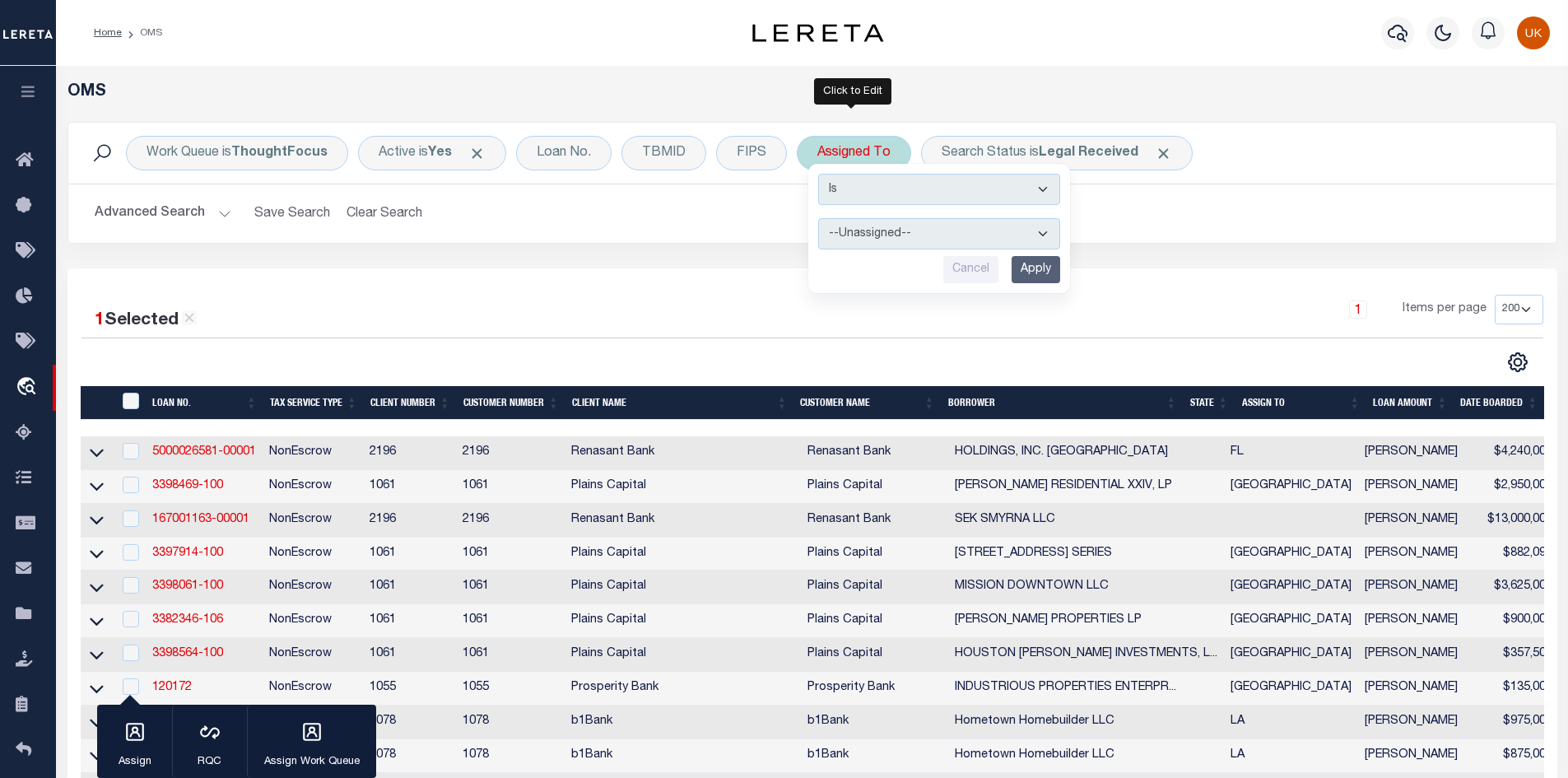
click at [912, 235] on select "--Unassigned-- [PERSON_NAME] [PERSON_NAME] [PERSON_NAME] [PERSON_NAME], [PERSON…" at bounding box center [939, 233] width 242 height 31
select select "[PERSON_NAME]"
click at [819, 218] on select "--Unassigned-- [PERSON_NAME] [PERSON_NAME] [PERSON_NAME] [PERSON_NAME], [PERSON…" at bounding box center [939, 233] width 242 height 31
click at [1046, 270] on input "Apply" at bounding box center [1036, 269] width 48 height 27
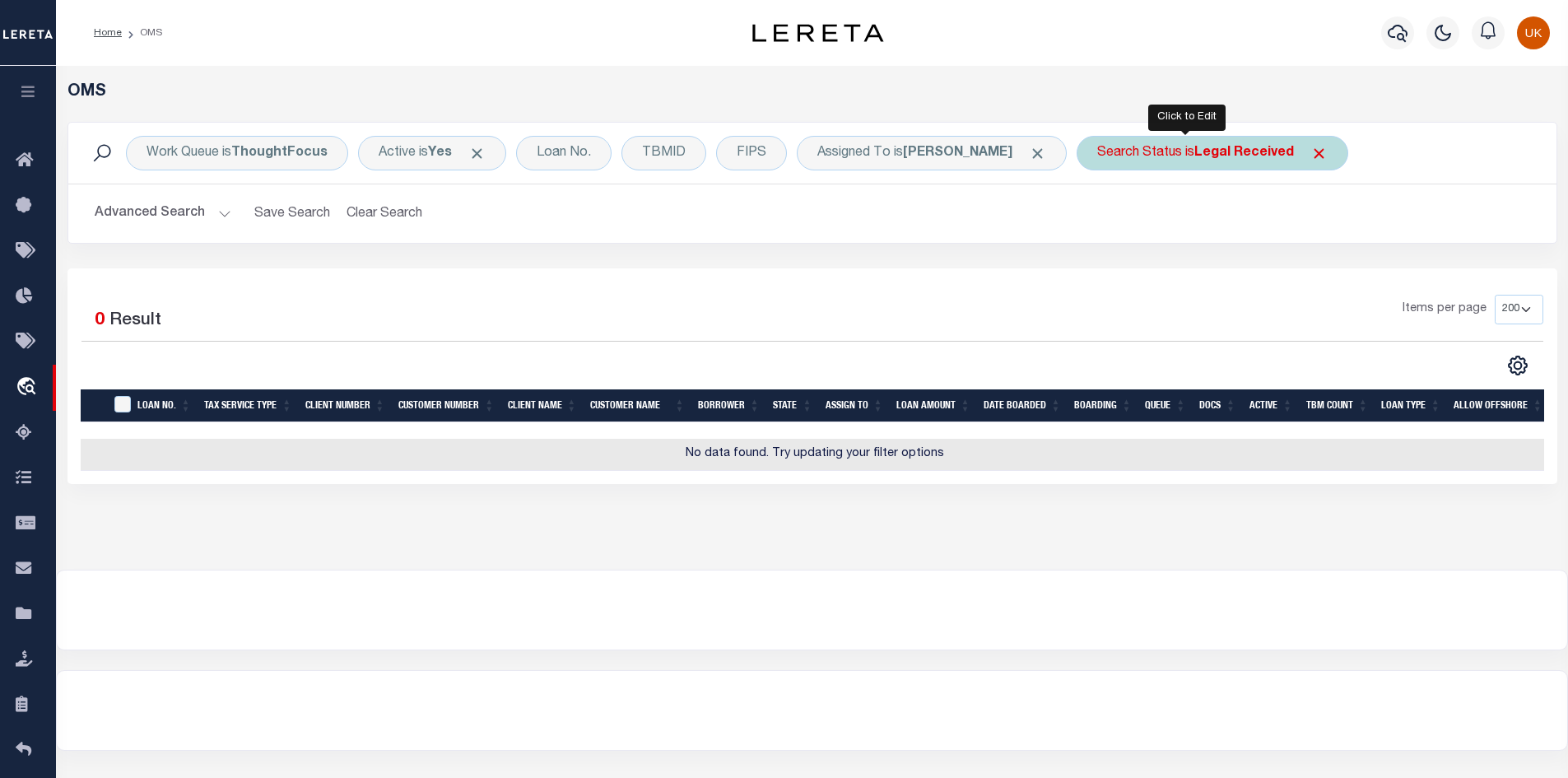
click at [1168, 163] on div "Search Status is Legal Received" at bounding box center [1213, 153] width 272 height 35
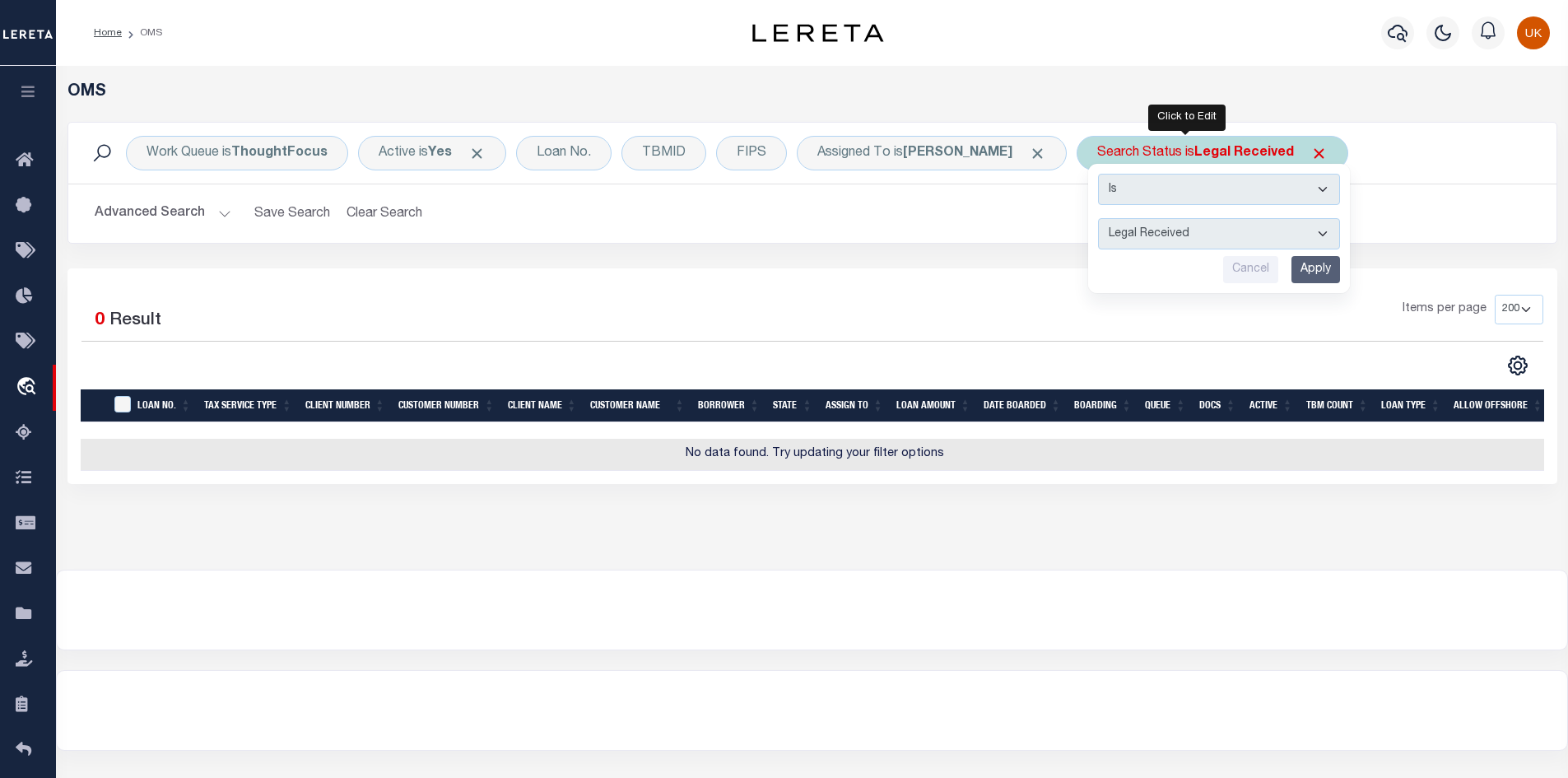
click at [1299, 233] on select "Automated Search Bad Parcel Complete Duplicate Parcel High Dollar Reporting In …" at bounding box center [1219, 233] width 242 height 31
select select "IP"
click at [1098, 218] on select "Automated Search Bad Parcel Complete Duplicate Parcel High Dollar Reporting In …" at bounding box center [1219, 233] width 242 height 31
click at [1304, 262] on input "Apply" at bounding box center [1315, 269] width 48 height 27
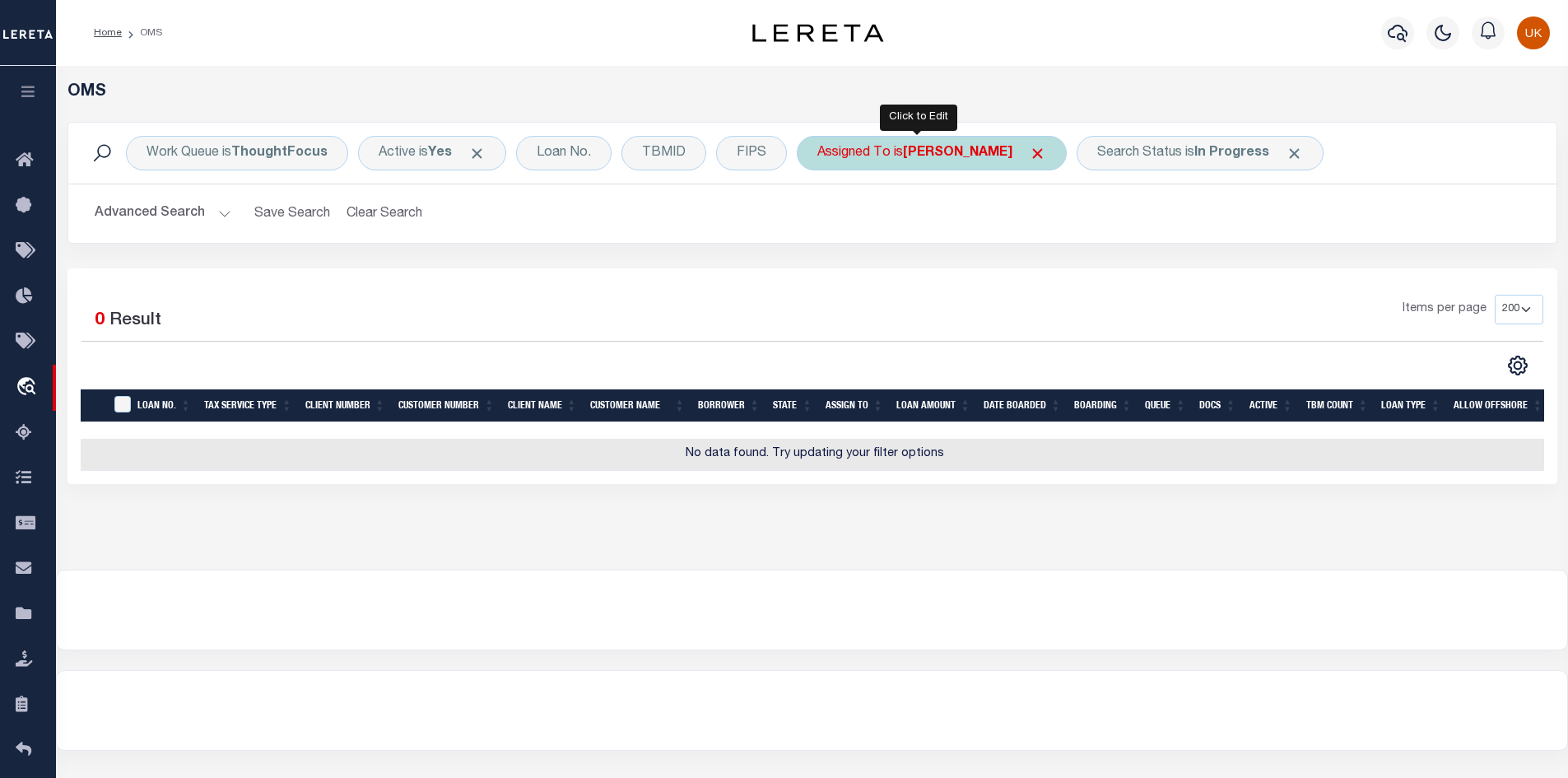
click at [900, 153] on div "Assigned To is [PERSON_NAME]" at bounding box center [932, 153] width 270 height 35
select select "[PERSON_NAME]"
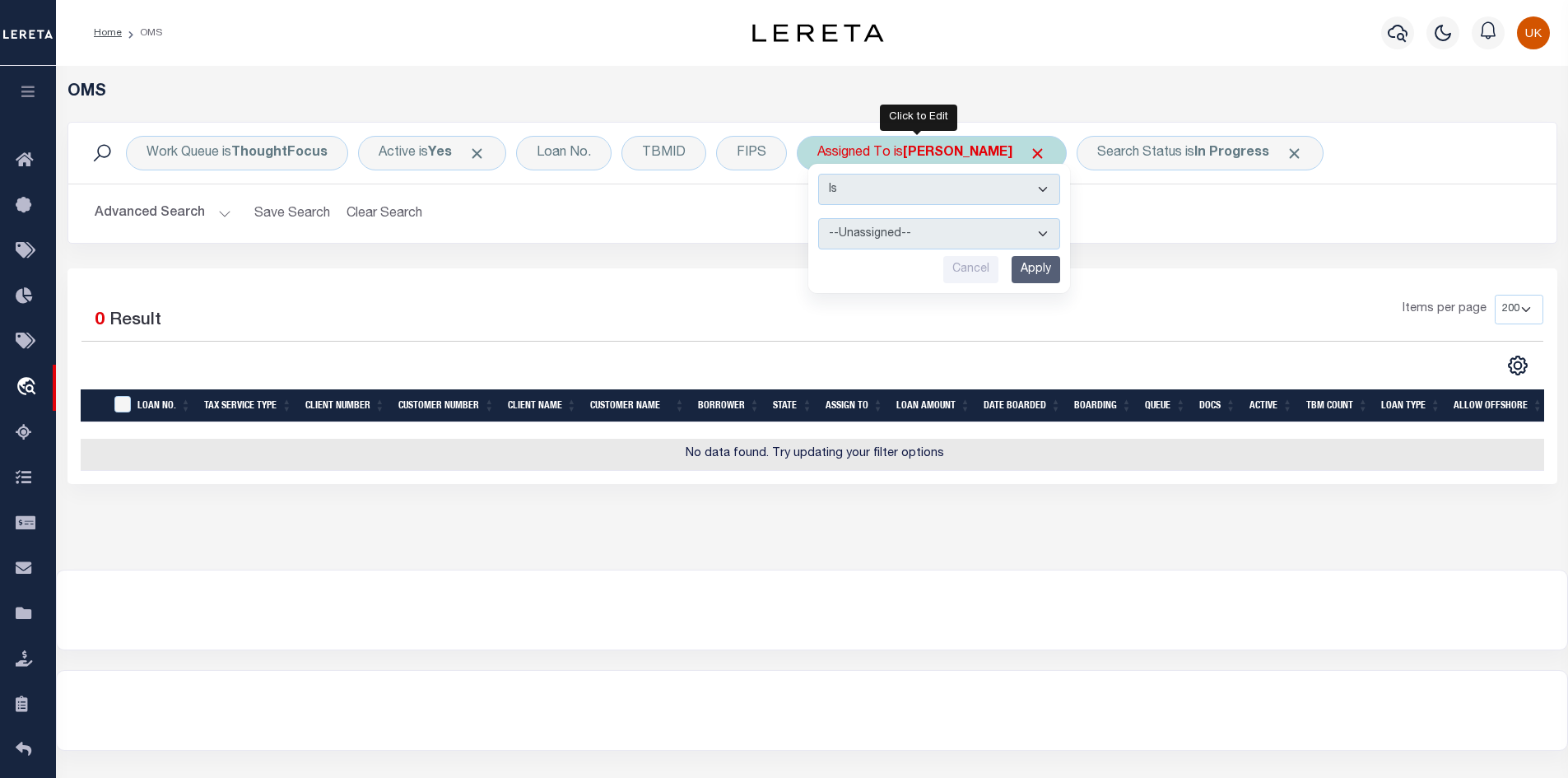
click at [829, 146] on div "Assigned To is [PERSON_NAME] Is Contains --Unassigned-- [PERSON_NAME] [PERSON_N…" at bounding box center [932, 153] width 270 height 35
select select "[PERSON_NAME]"
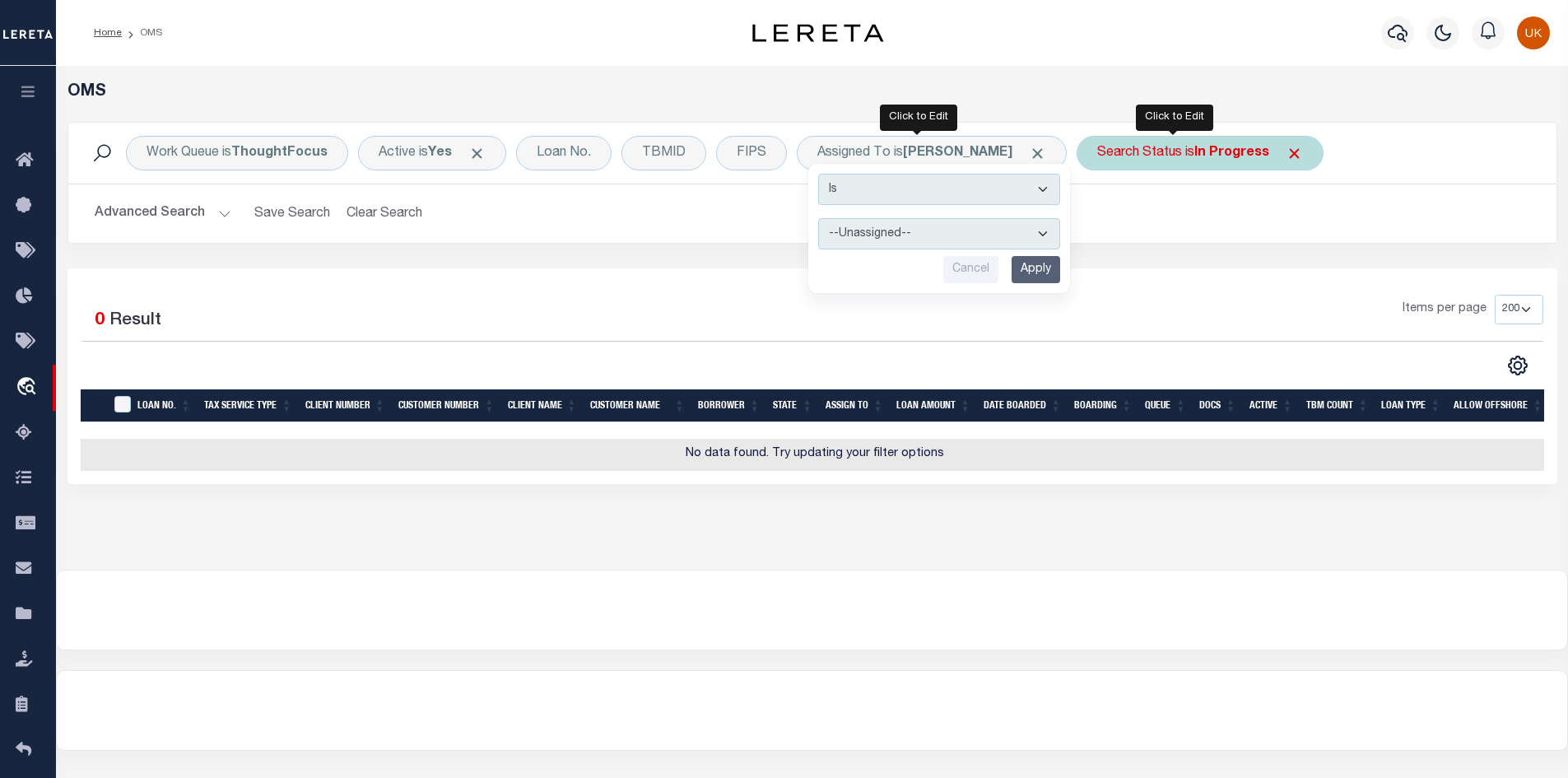
click at [1135, 150] on div "Search Status is In Progress" at bounding box center [1200, 153] width 247 height 35
select select "IP"
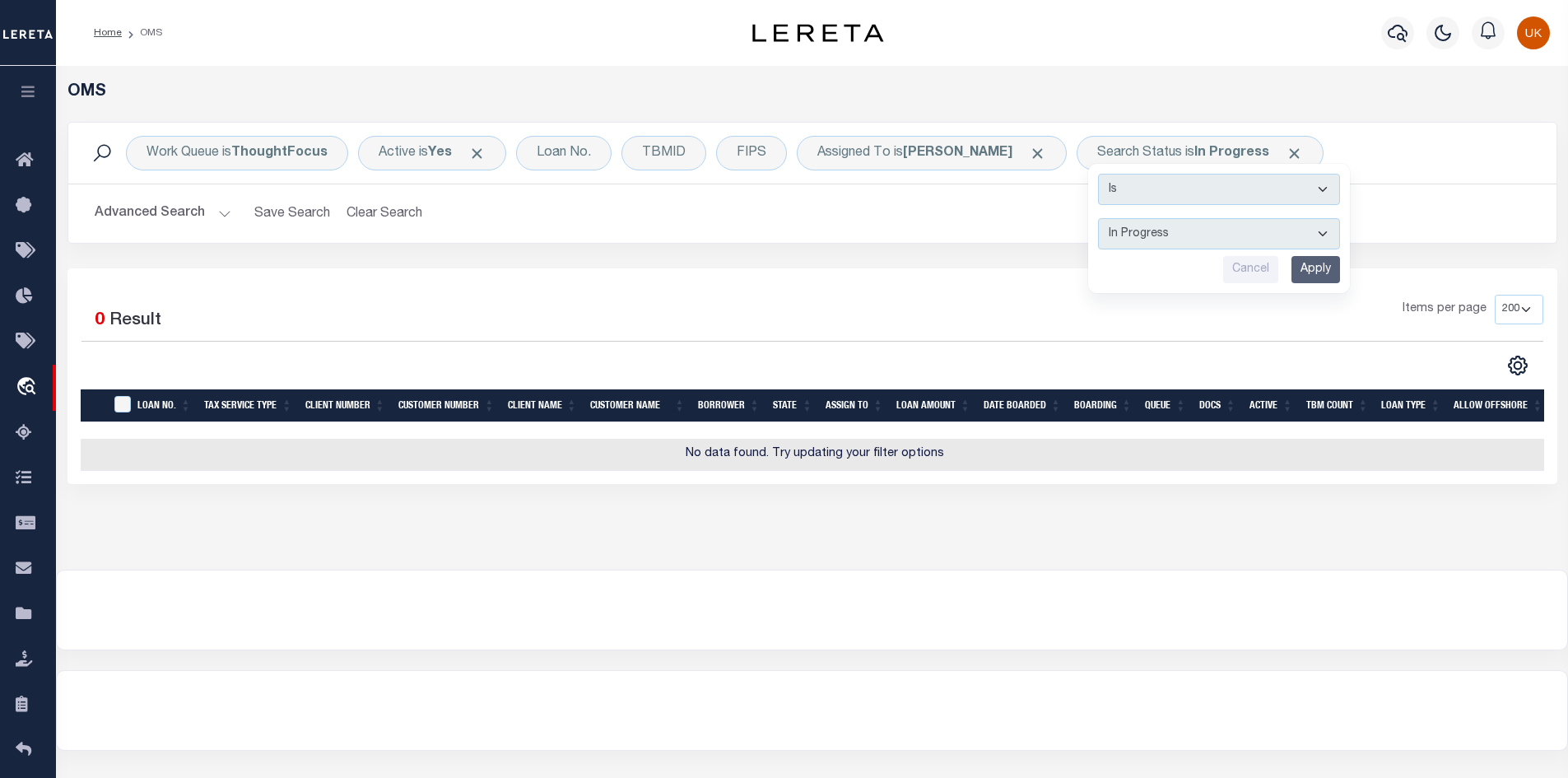
click at [886, 204] on h2 "Advanced Search Save Search Clear Search tblSearchTopScreen_dynamictable_____De…" at bounding box center [812, 214] width 1462 height 32
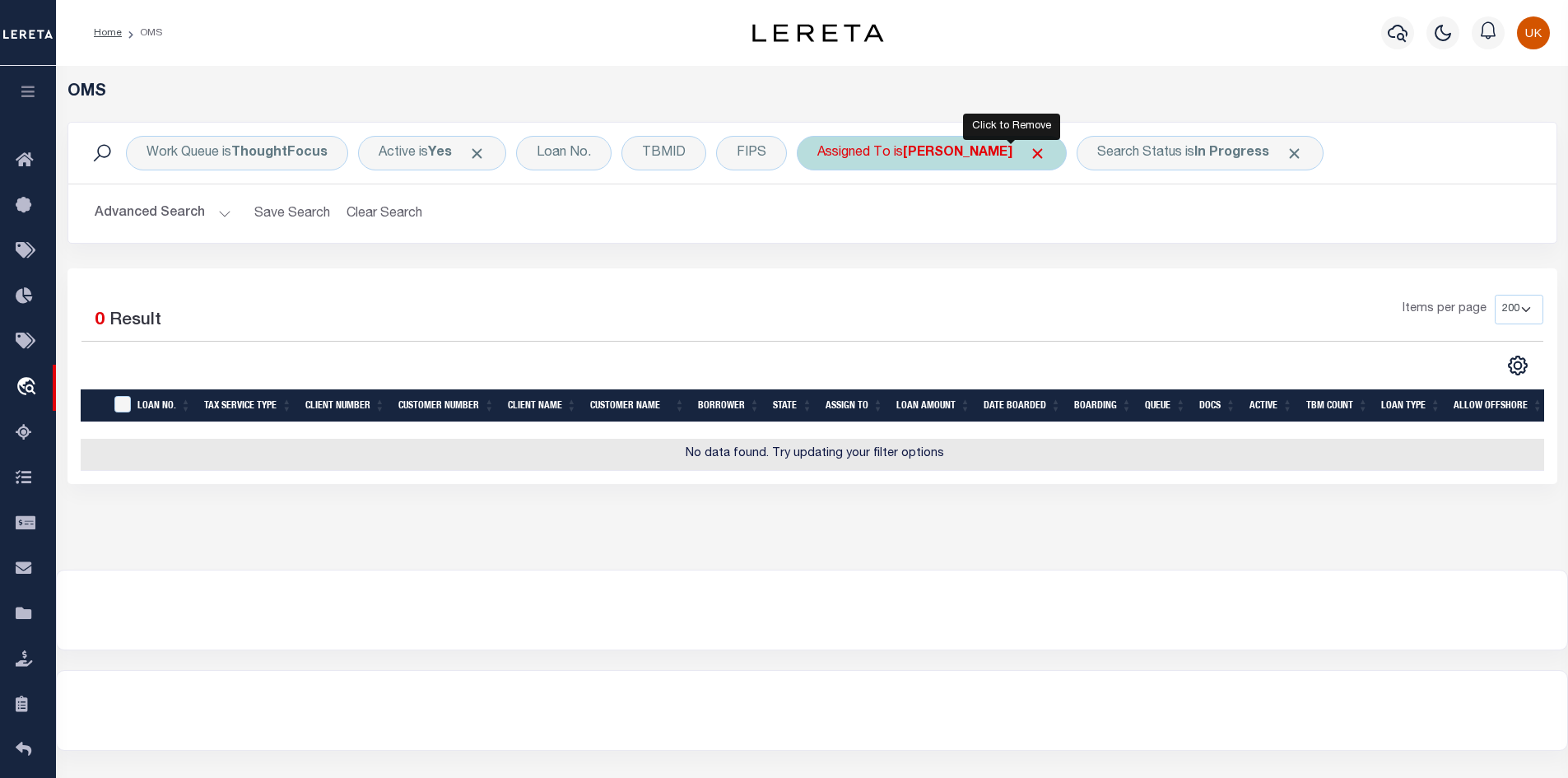
click at [1029, 154] on span "Click to Remove" at bounding box center [1037, 153] width 17 height 17
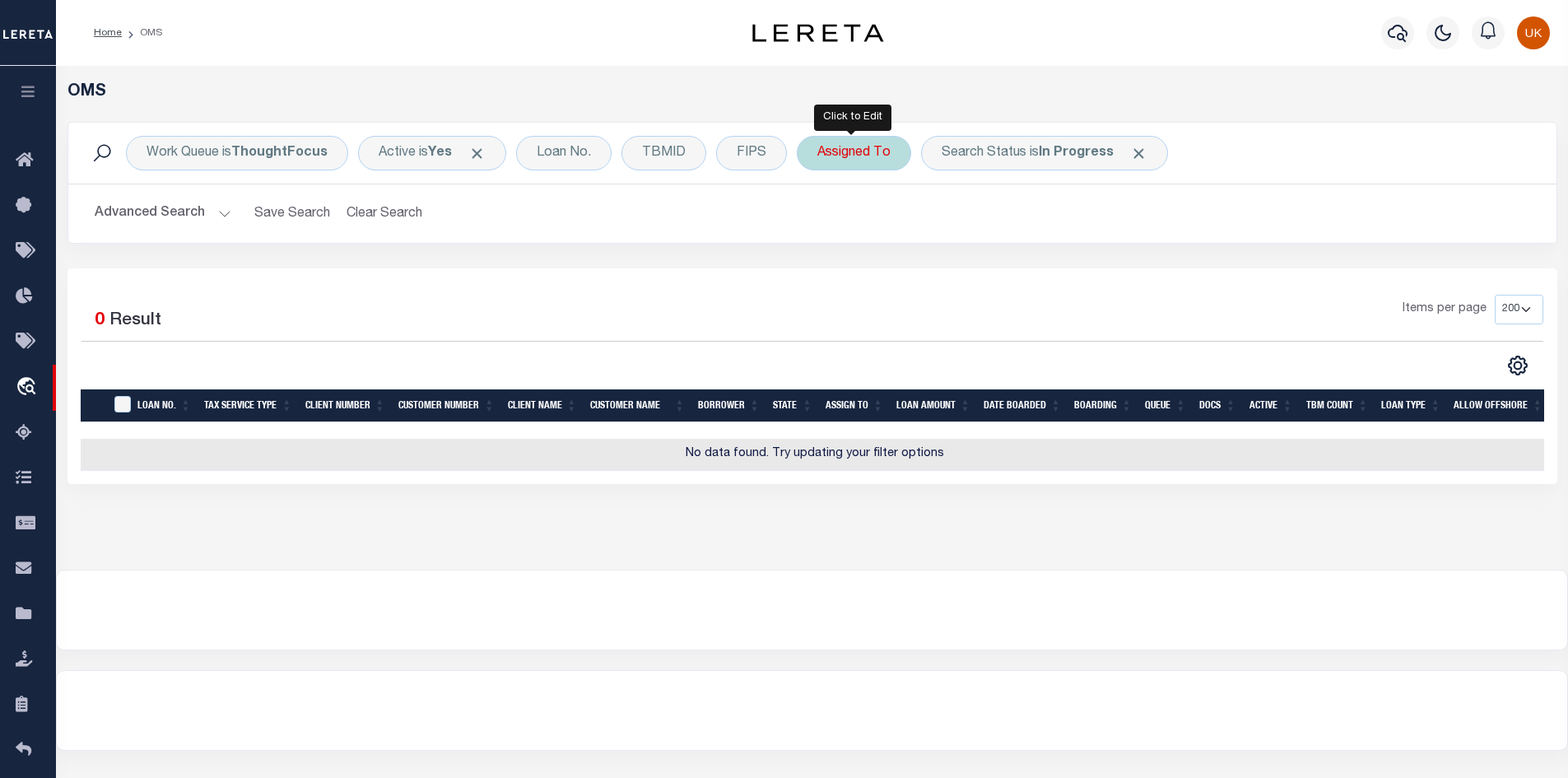
click at [854, 157] on div "Assigned To" at bounding box center [853, 153] width 114 height 35
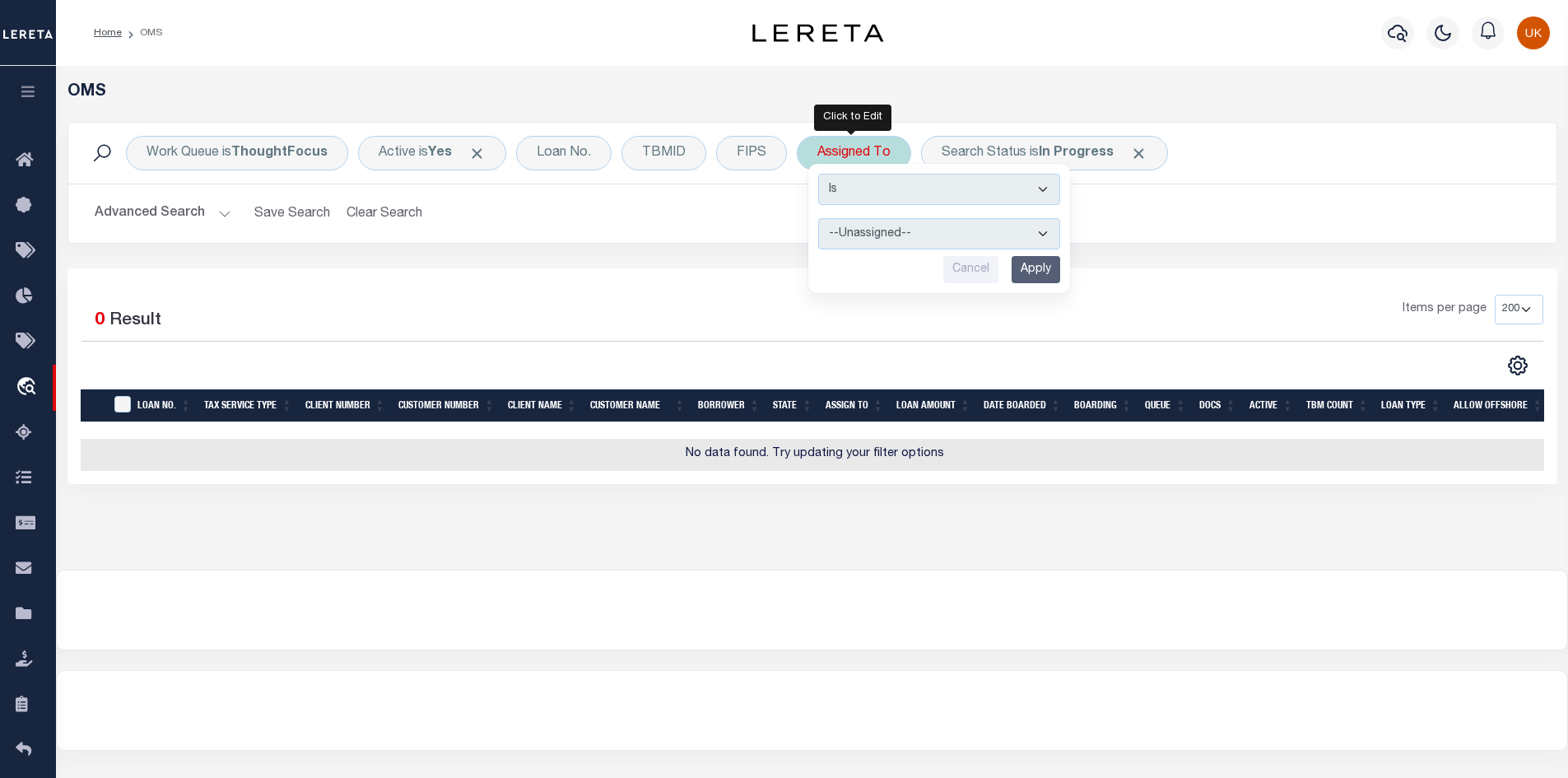
click at [1043, 229] on select "--Unassigned-- [PERSON_NAME] [PERSON_NAME] [PERSON_NAME] [PERSON_NAME], [PERSON…" at bounding box center [939, 233] width 242 height 31
select select "[PERSON_NAME]"
click at [819, 218] on select "--Unassigned-- [PERSON_NAME] [PERSON_NAME] [PERSON_NAME] [PERSON_NAME], [PERSON…" at bounding box center [939, 233] width 242 height 31
click at [1044, 269] on input "Apply" at bounding box center [1036, 269] width 48 height 27
